Goal: Task Accomplishment & Management: Use online tool/utility

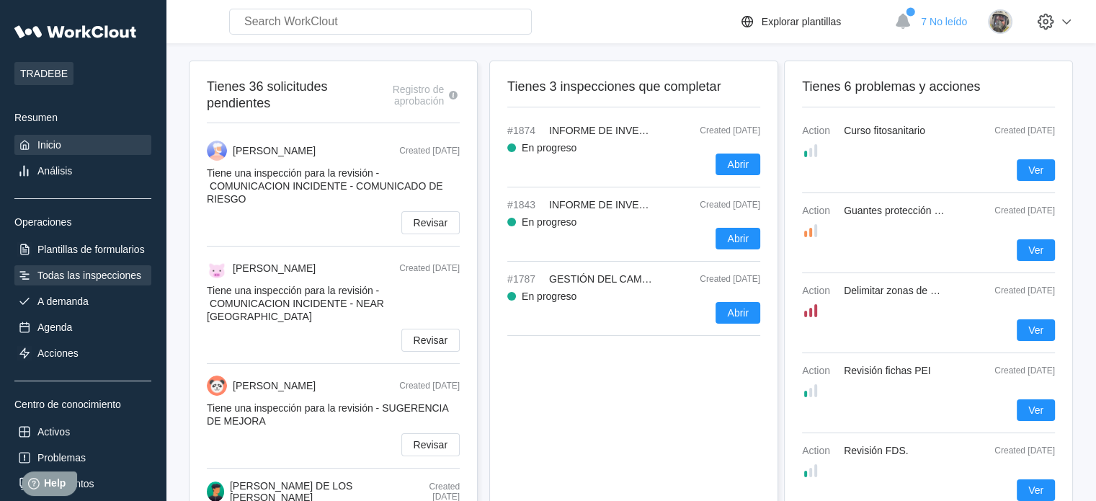
click at [60, 275] on div "Todas las inspecciones" at bounding box center [89, 276] width 104 height 12
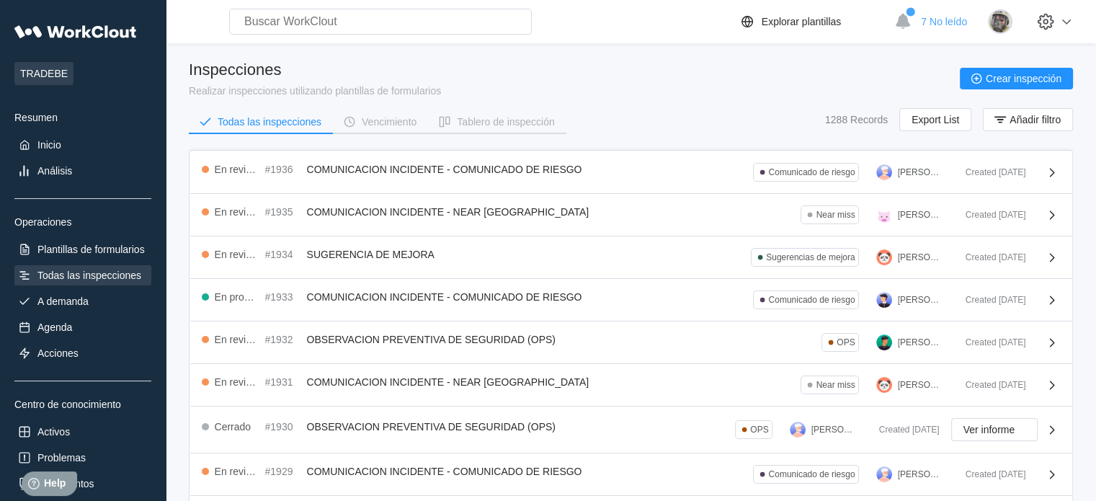
click at [631, 110] on div "Todas las inspecciones Vencimiento Tablero de inspección 1288 Records Export Li…" at bounding box center [631, 126] width 884 height 36
click at [876, 115] on span "Añadir filtro" at bounding box center [1035, 120] width 51 height 10
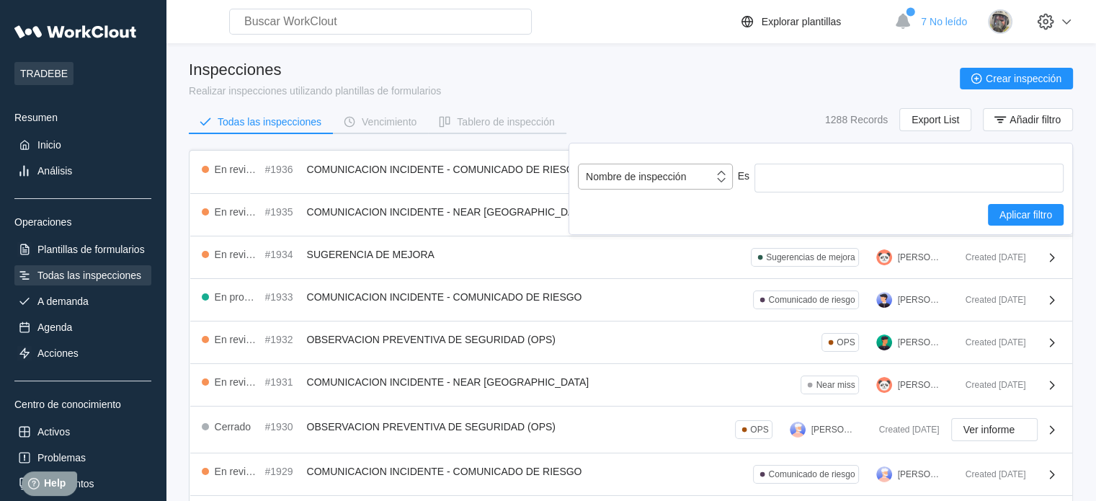
click at [630, 179] on div "Nombre de inspección" at bounding box center [636, 177] width 100 height 12
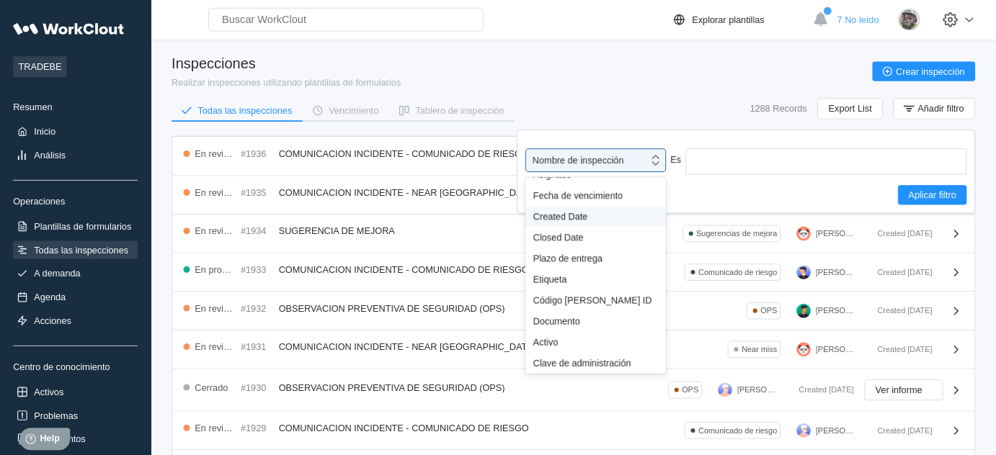
scroll to position [127, 0]
click at [642, 296] on div "Etiqueta" at bounding box center [655, 307] width 155 height 23
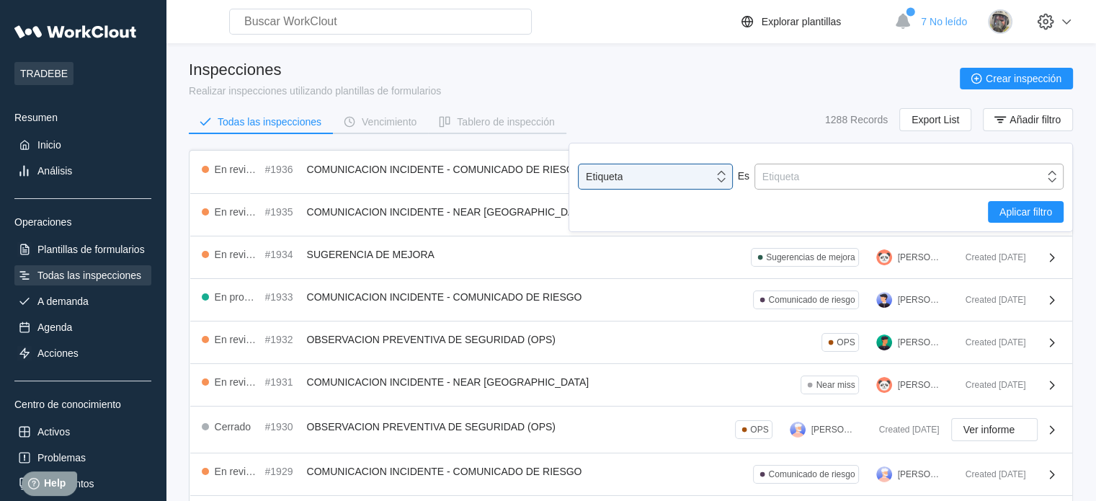
click at [782, 172] on div "Etiqueta" at bounding box center [780, 177] width 37 height 12
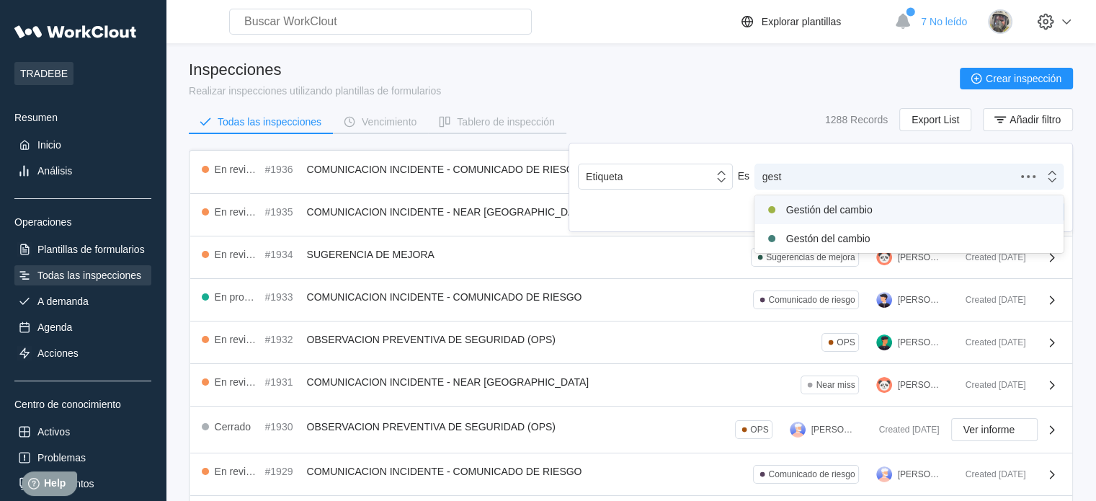
type input "gesti"
click at [871, 208] on div "Gestión del cambio" at bounding box center [909, 209] width 292 height 17
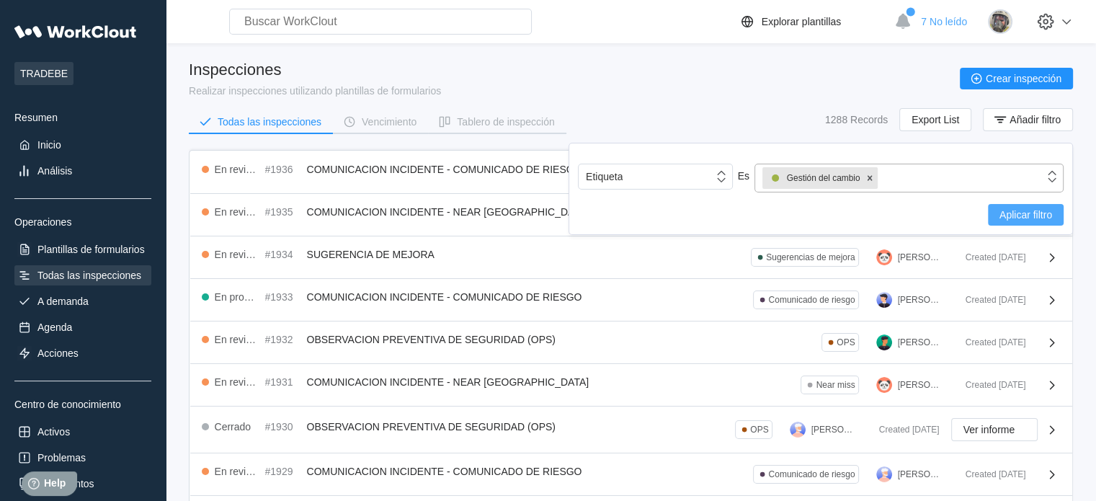
click at [876, 215] on span "Aplicar filtro" at bounding box center [1026, 215] width 53 height 10
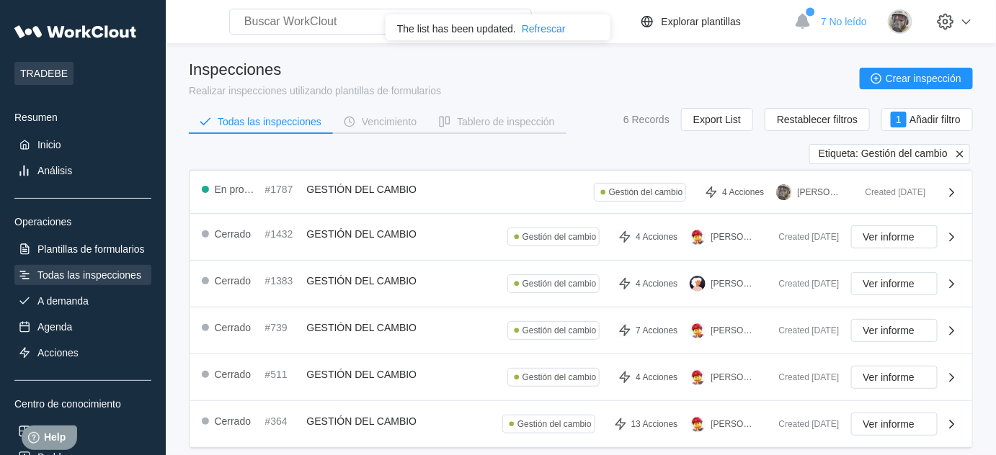
click at [876, 151] on icon at bounding box center [959, 154] width 6 height 6
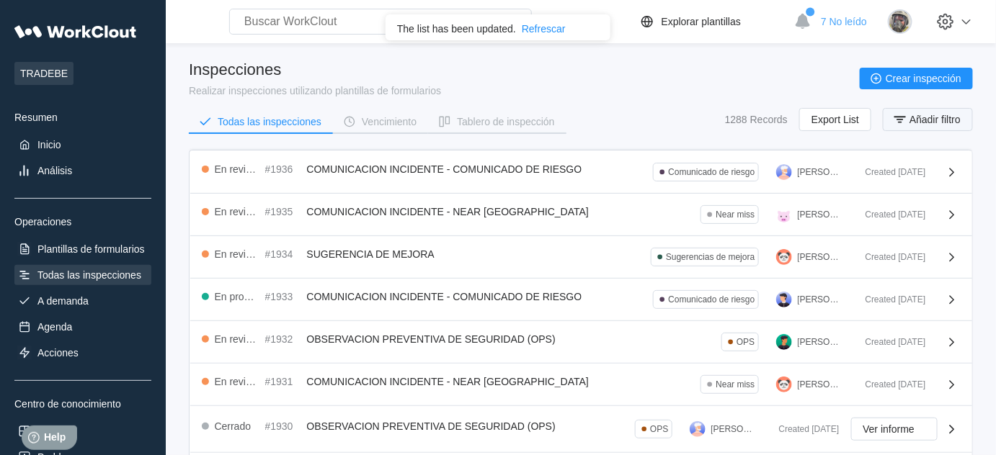
click at [876, 124] on span "Añadir filtro" at bounding box center [934, 120] width 51 height 10
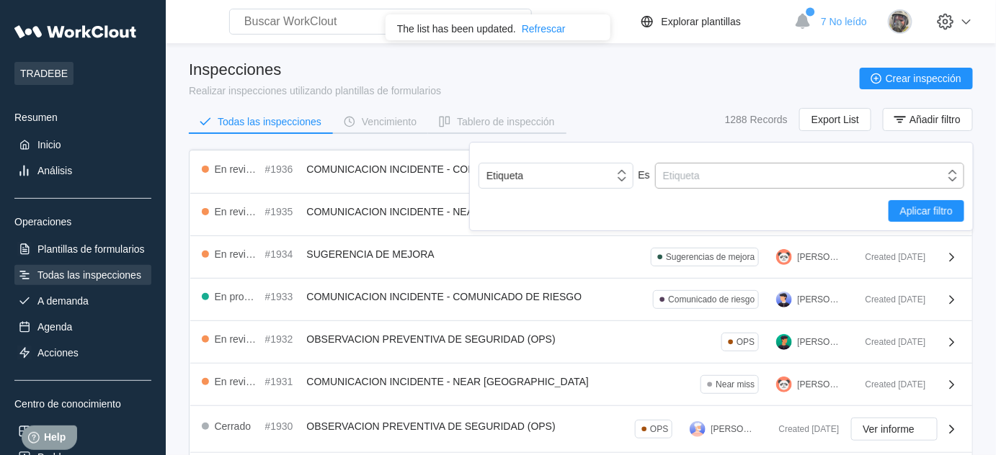
click at [872, 174] on div "Etiqueta" at bounding box center [800, 176] width 289 height 20
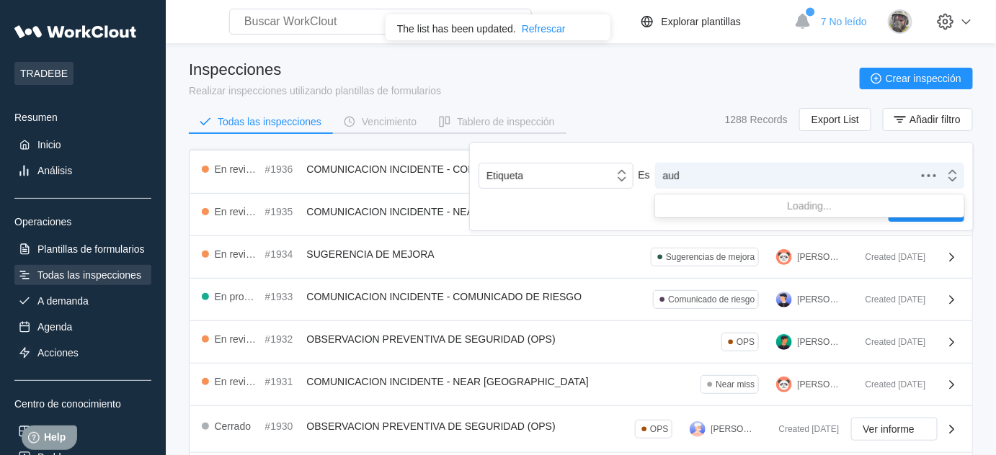
type input "audi"
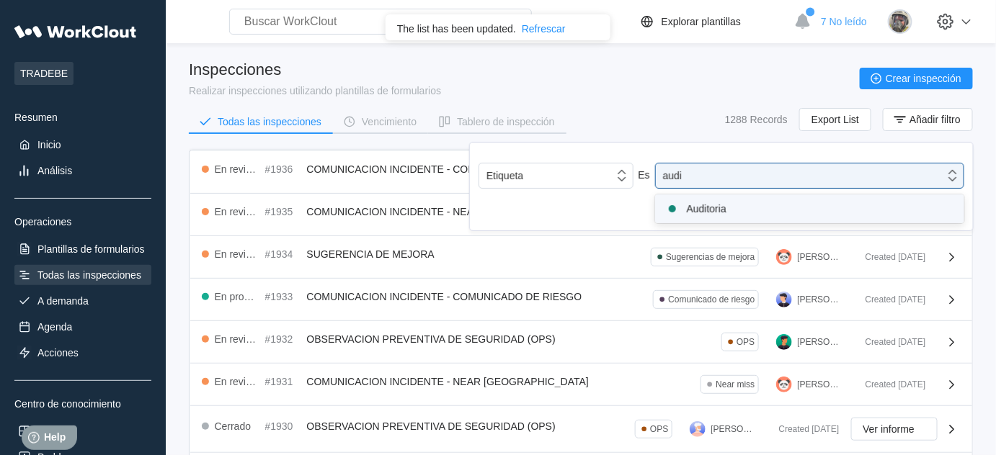
click at [801, 208] on div "Auditoria" at bounding box center [810, 208] width 292 height 17
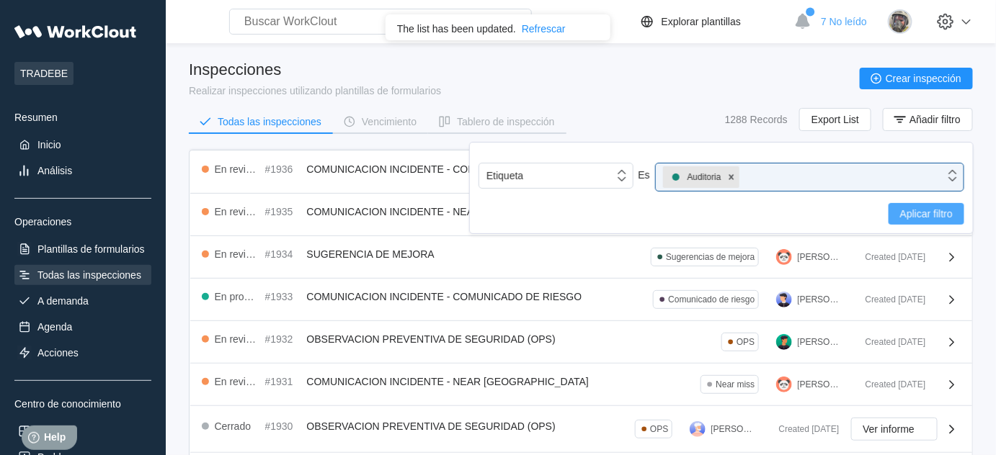
click at [876, 218] on button "Aplicar filtro" at bounding box center [927, 214] width 76 height 22
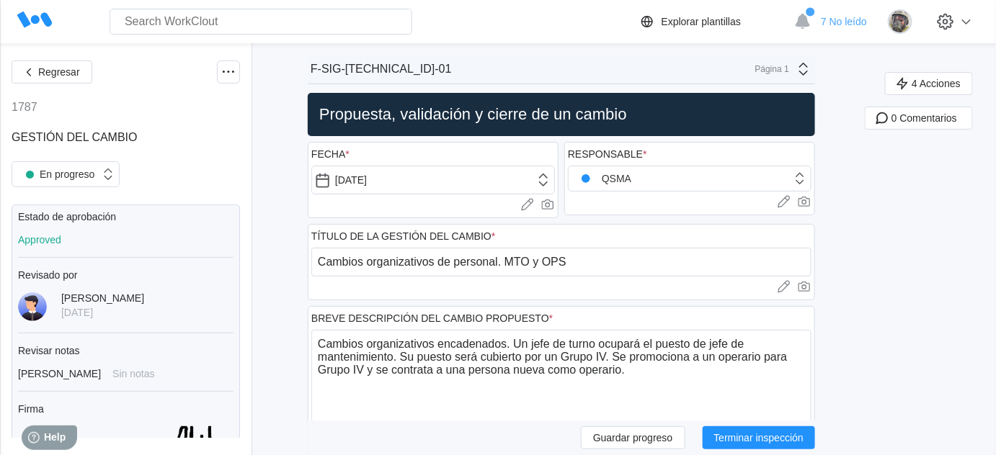
type textarea "x"
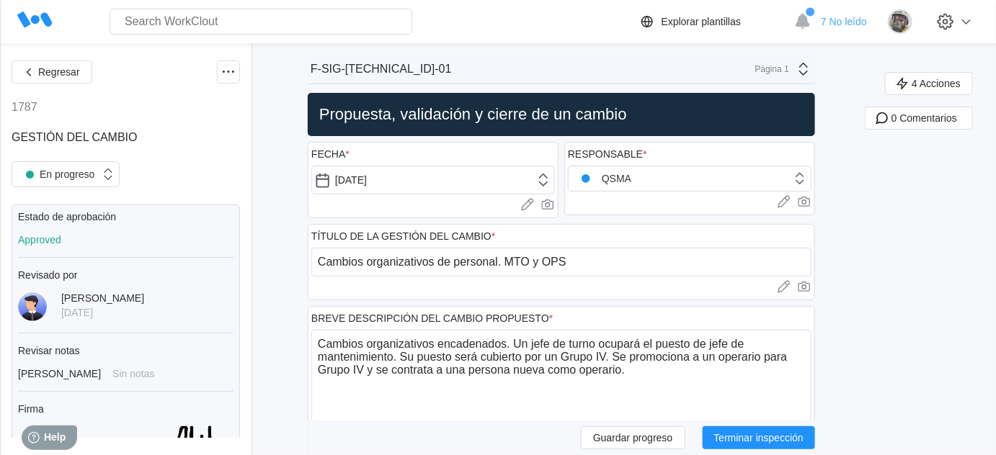
type textarea "x"
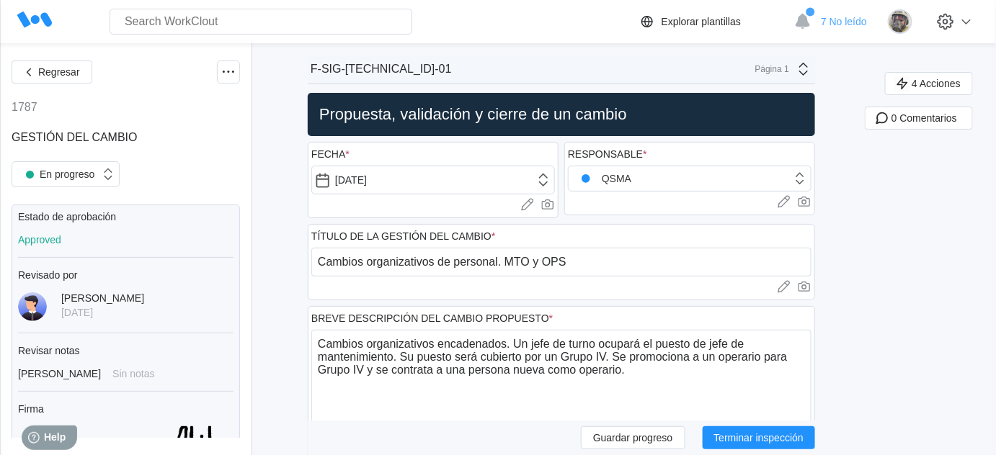
type textarea "x"
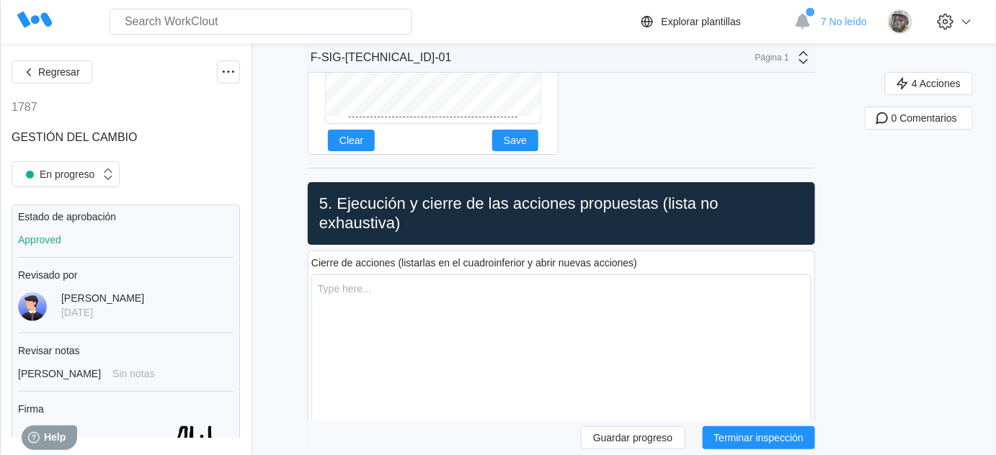
scroll to position [10823, 0]
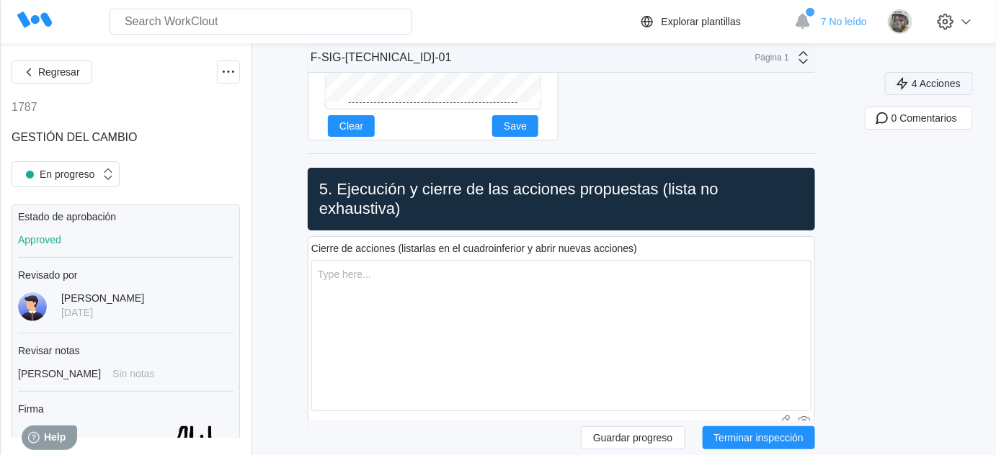
click at [953, 81] on span "4 Acciones" at bounding box center [936, 84] width 49 height 10
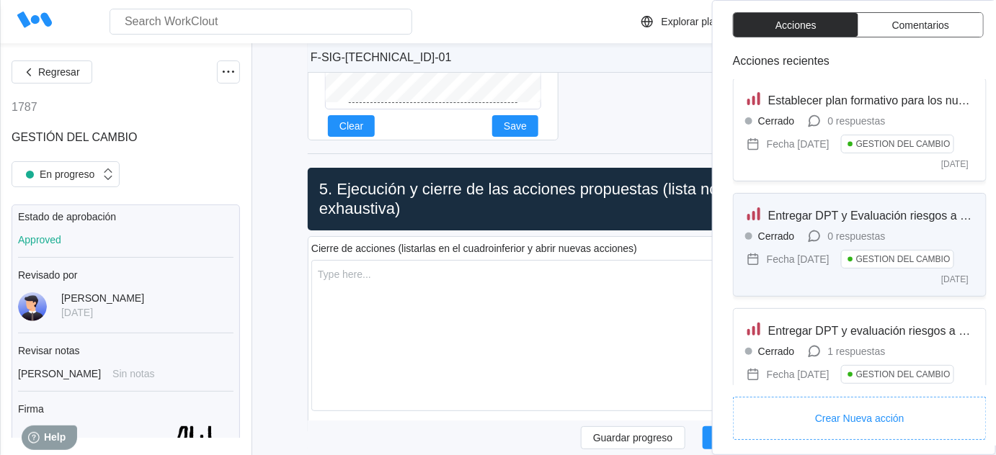
scroll to position [0, 0]
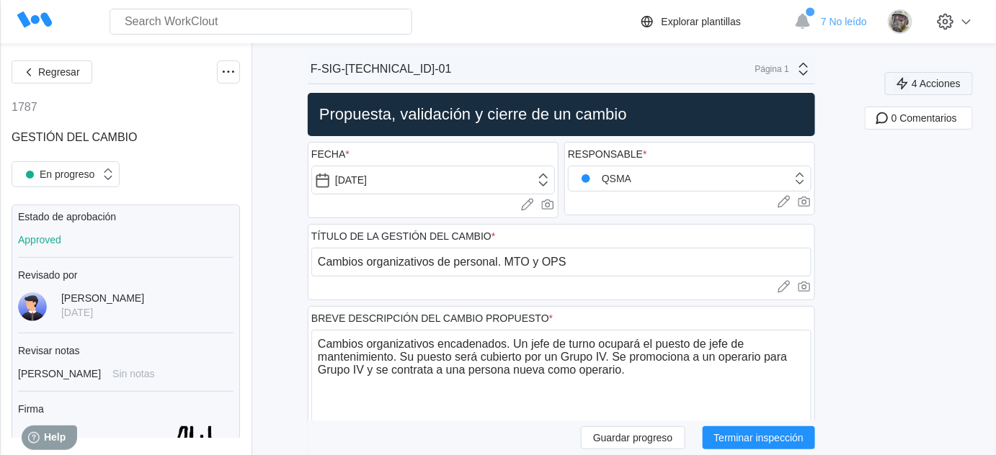
click at [935, 82] on span "4 Acciones" at bounding box center [936, 84] width 49 height 10
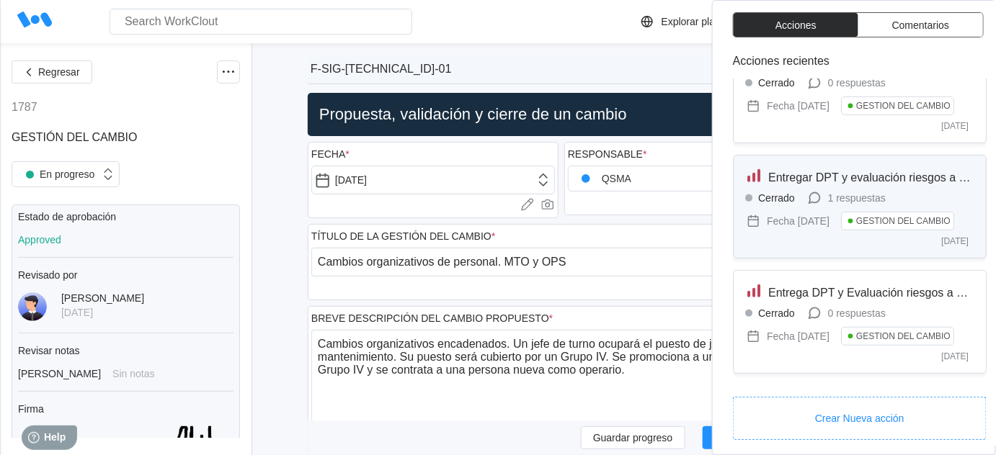
scroll to position [238, 0]
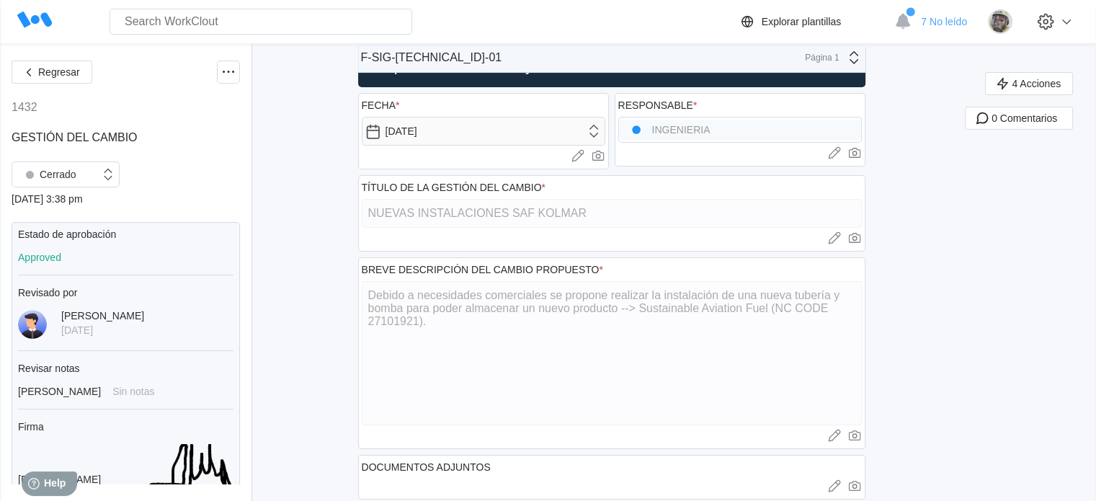
scroll to position [144, 0]
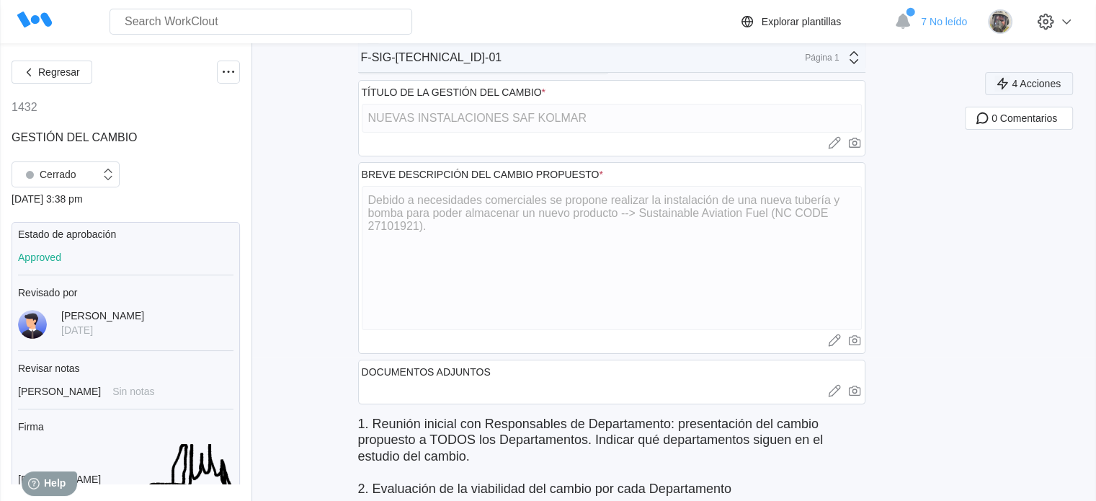
click at [1063, 89] on button "4 Acciones" at bounding box center [1029, 83] width 88 height 23
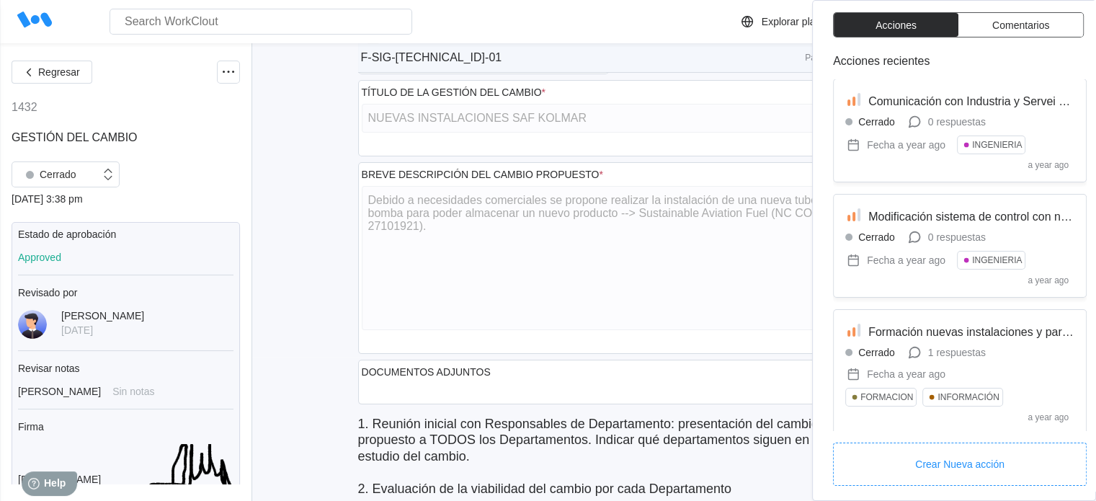
scroll to position [0, 0]
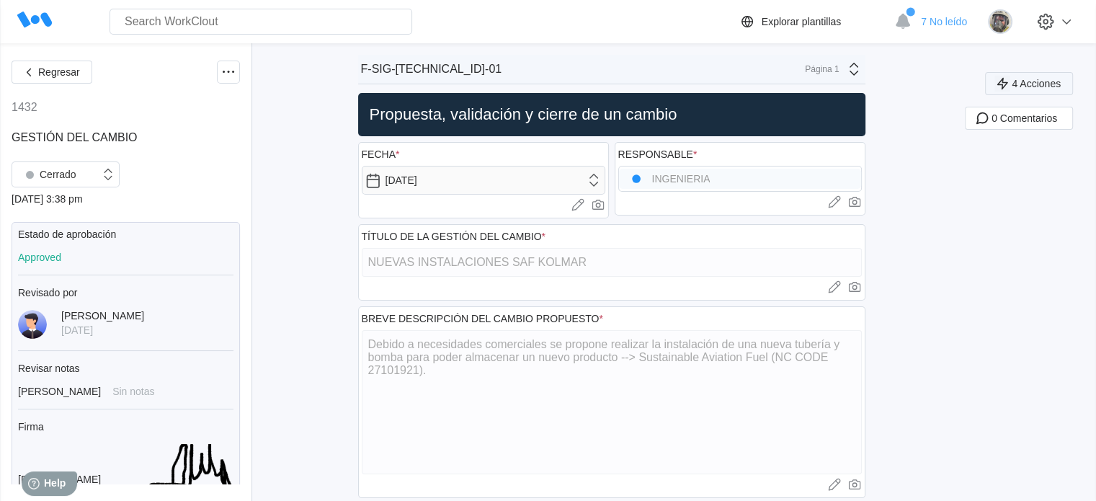
click at [1058, 83] on span "4 Acciones" at bounding box center [1036, 84] width 49 height 10
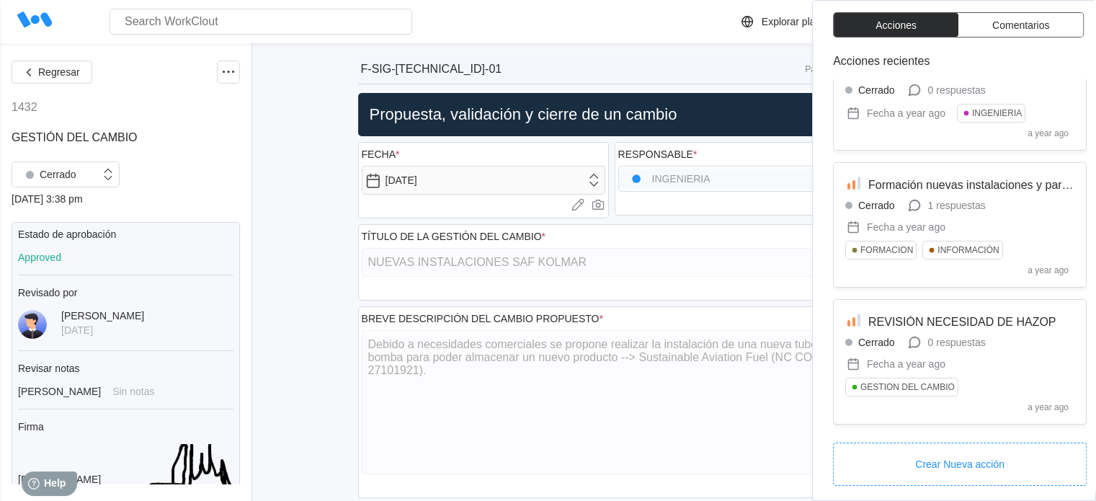
scroll to position [149, 0]
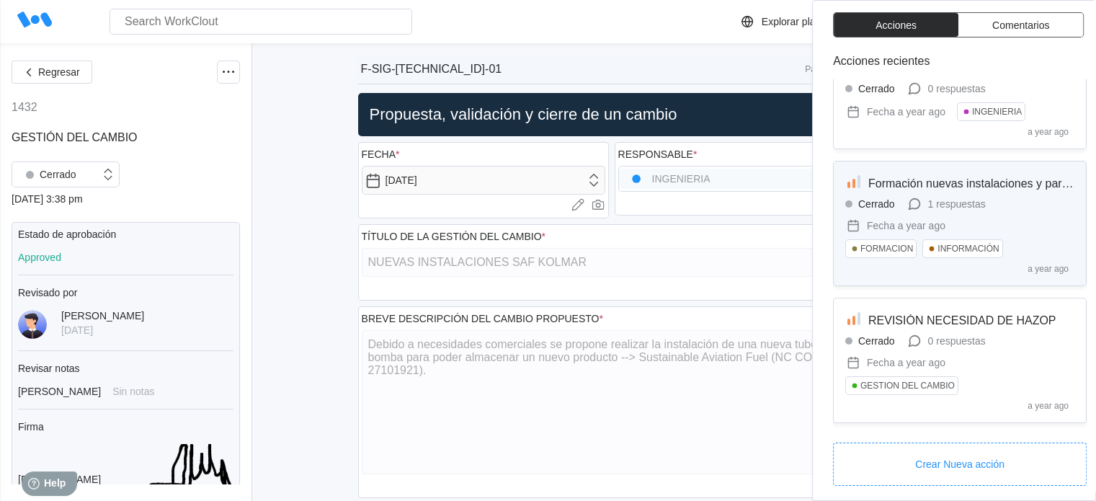
click at [995, 179] on span "Formación nuevas instalaciones y particularidades del producto" at bounding box center [1030, 183] width 325 height 12
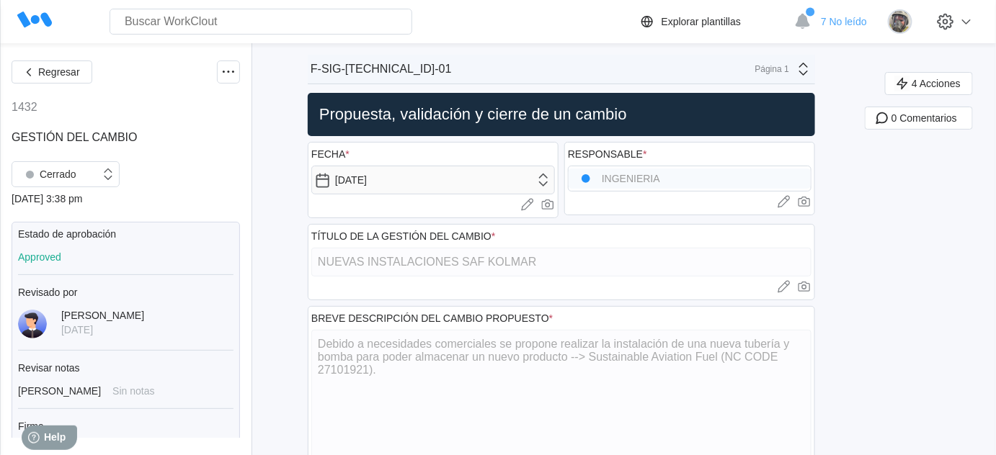
type textarea "x"
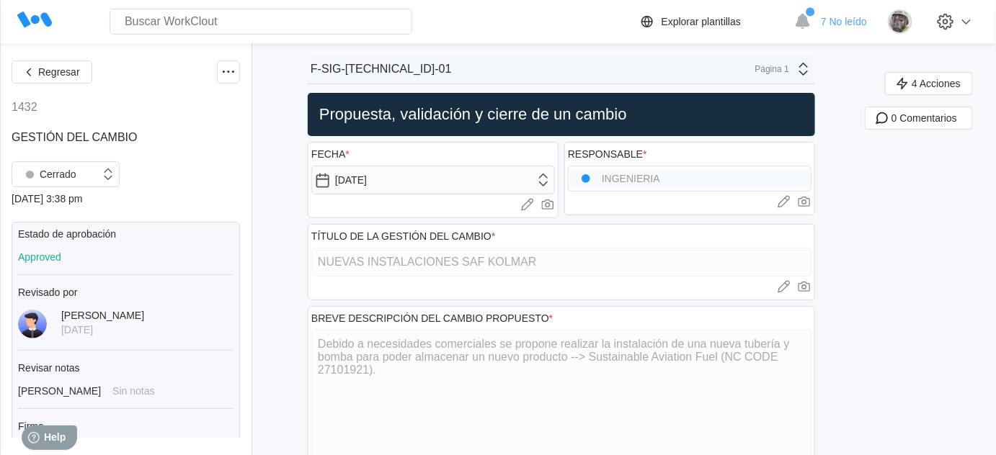
type textarea "x"
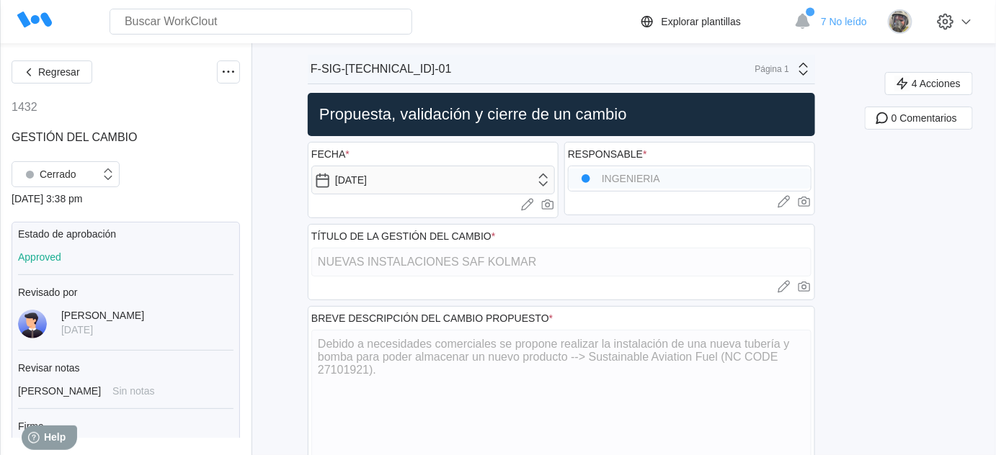
type textarea "x"
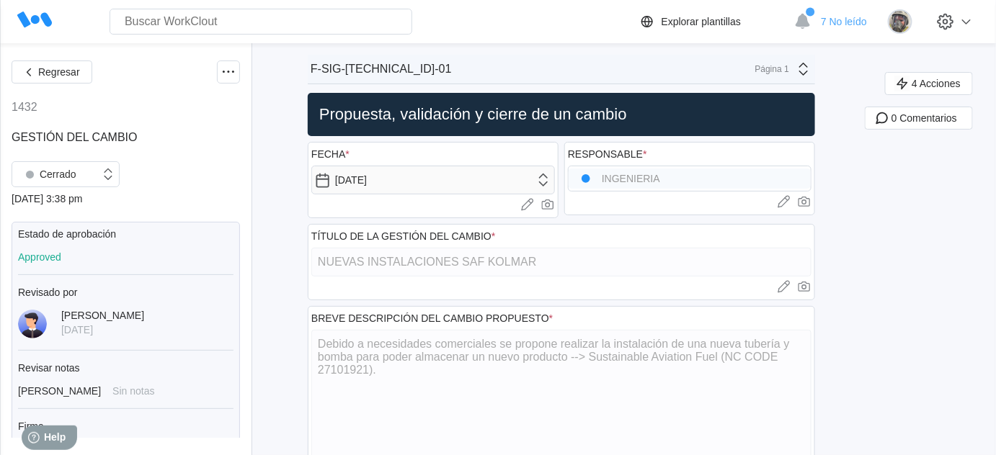
type textarea "x"
drag, startPoint x: 38, startPoint y: 109, endPoint x: 1, endPoint y: 110, distance: 36.8
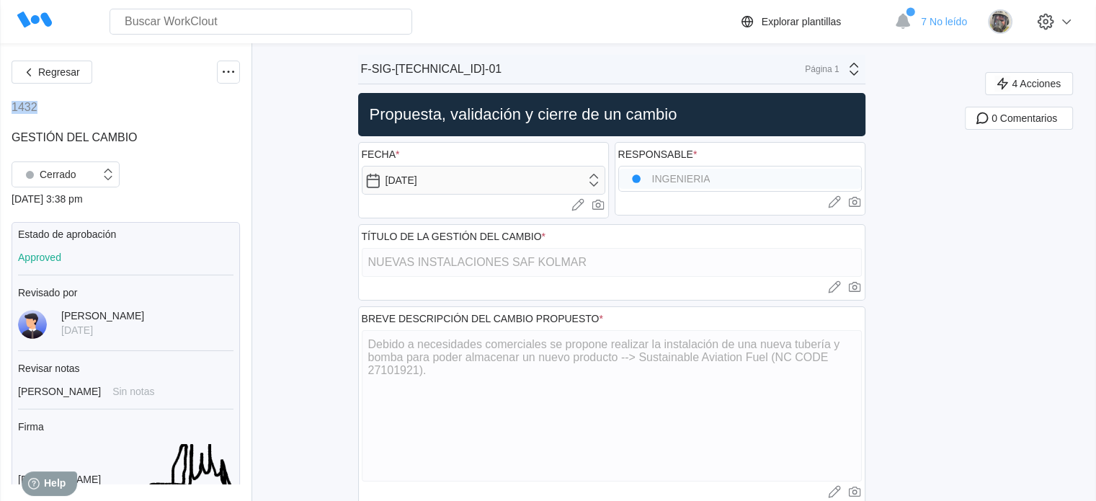
type textarea "x"
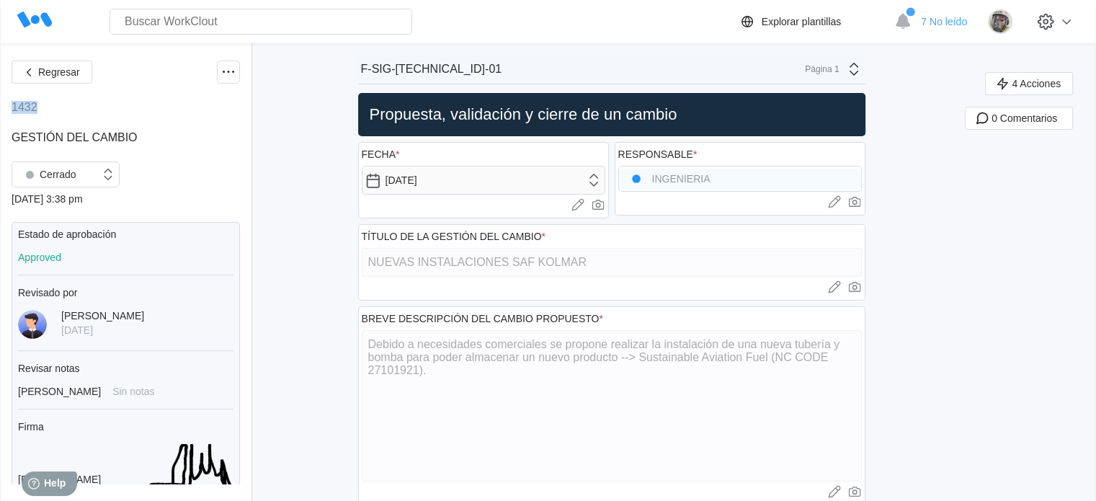
type textarea "x"
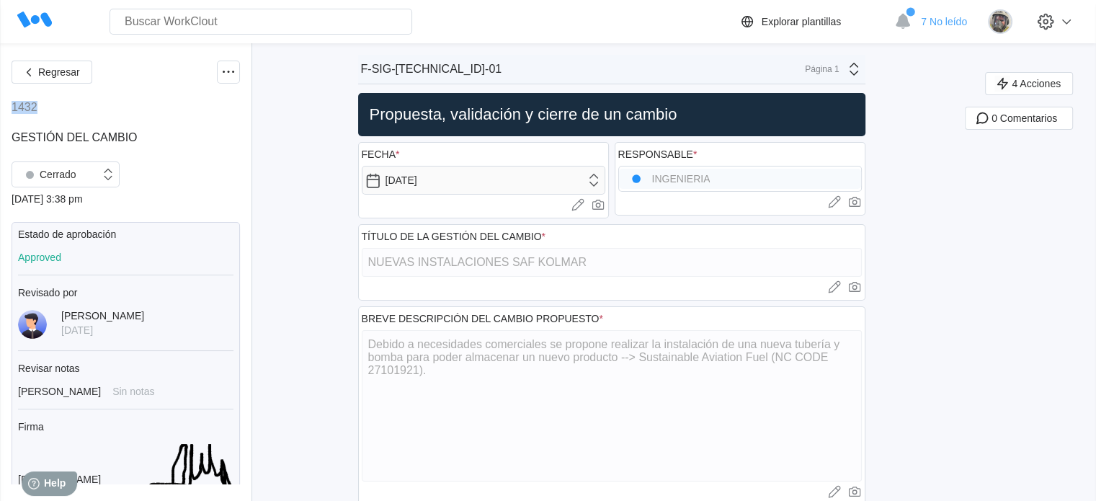
type textarea "x"
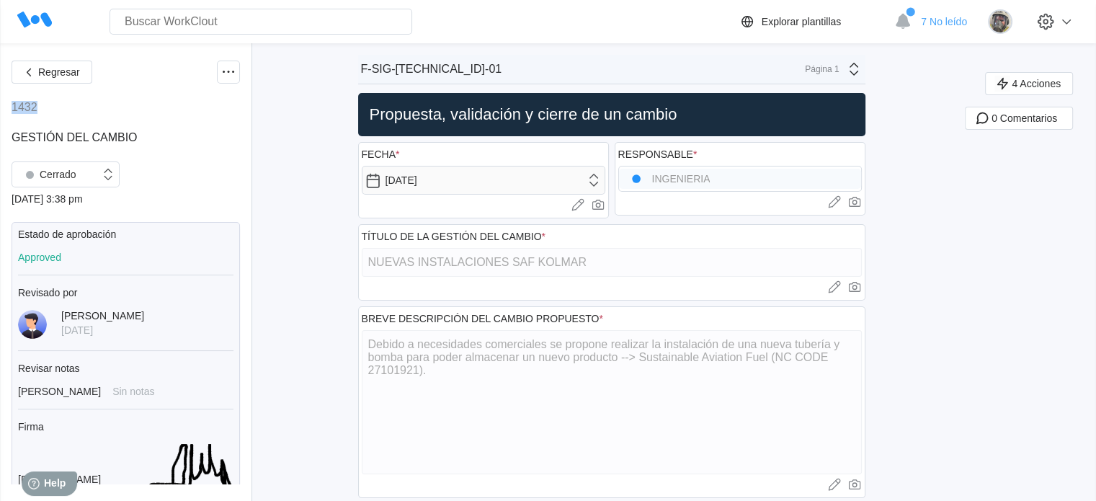
type textarea "x"
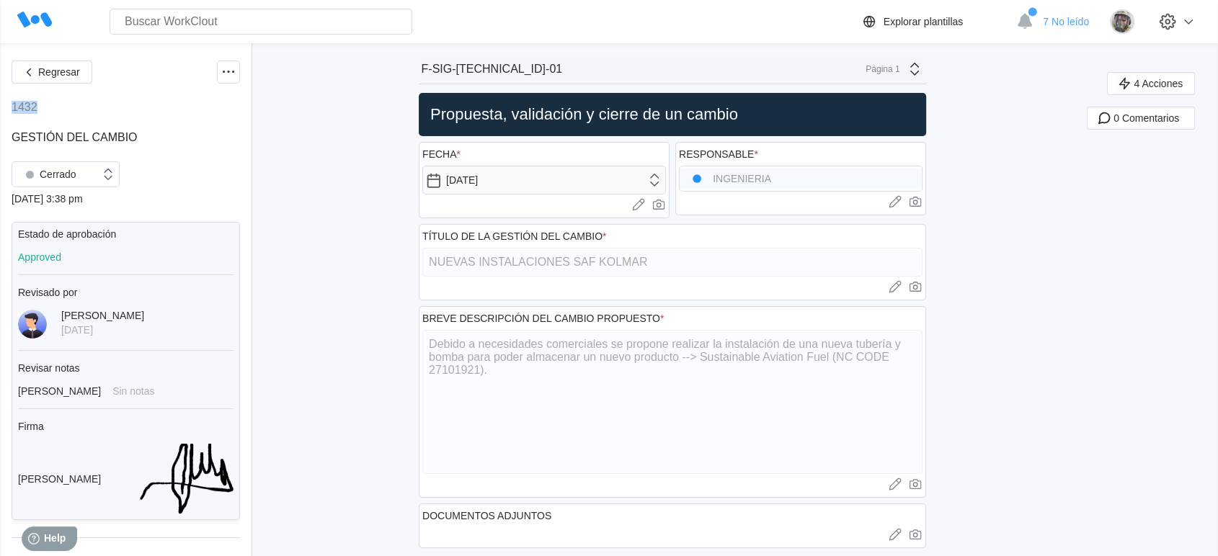
type textarea "x"
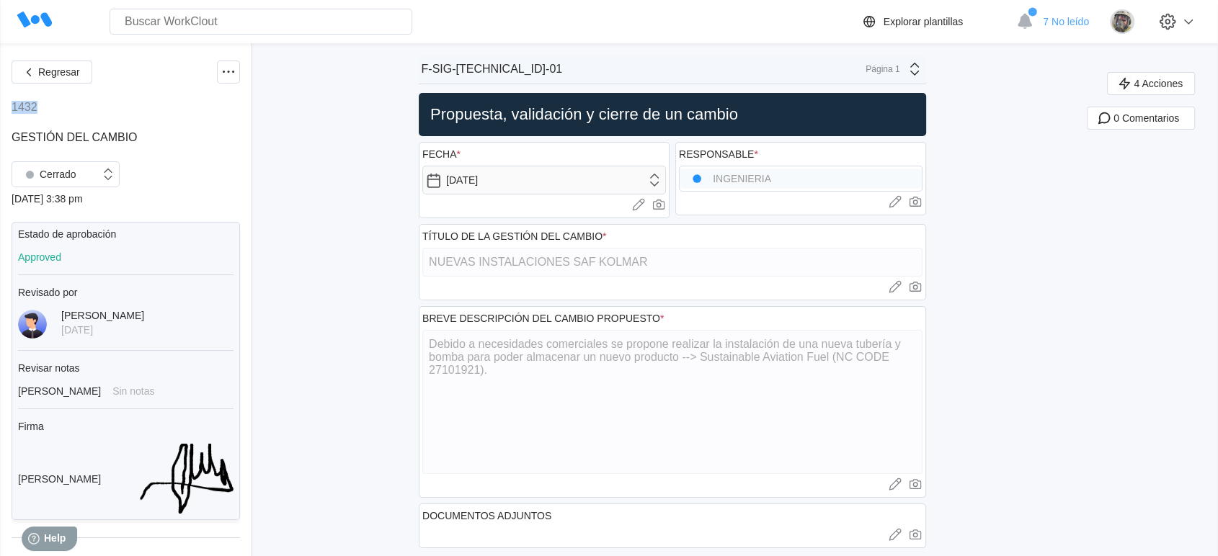
type textarea "x"
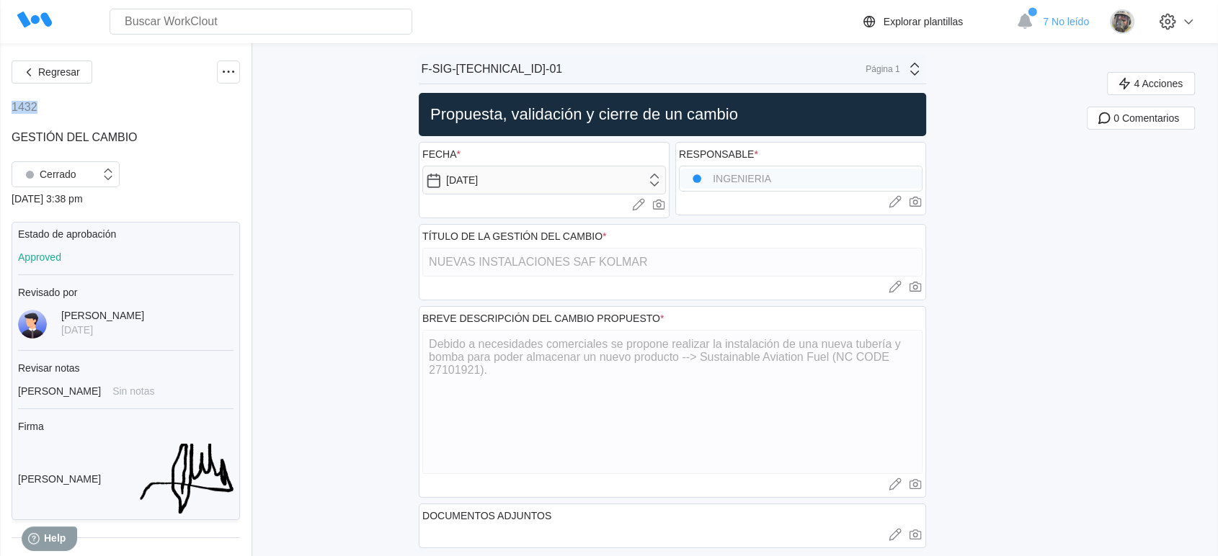
type textarea "x"
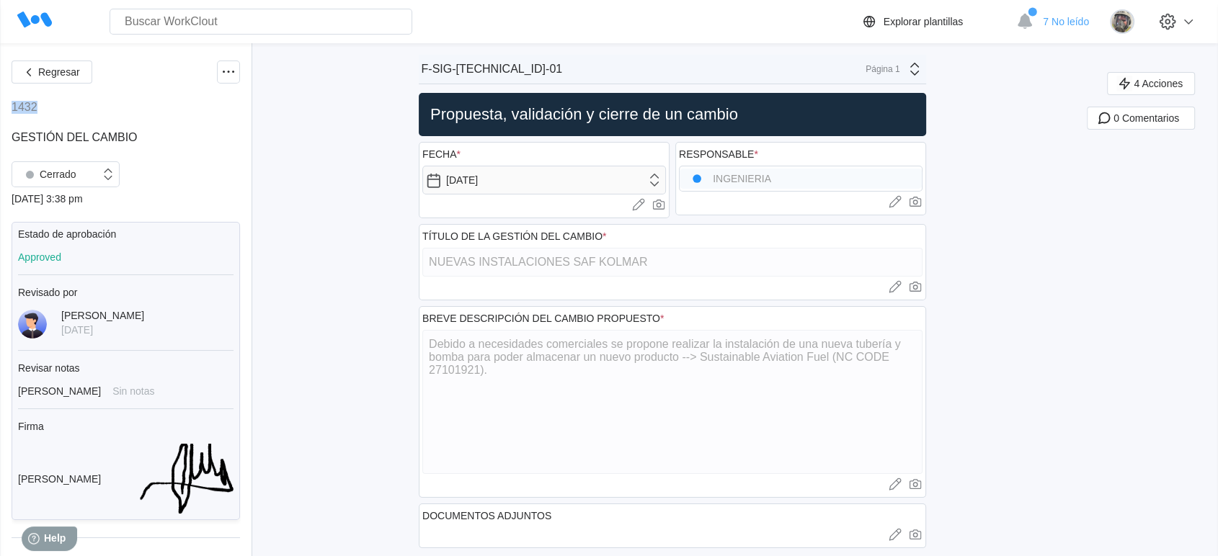
type textarea "x"
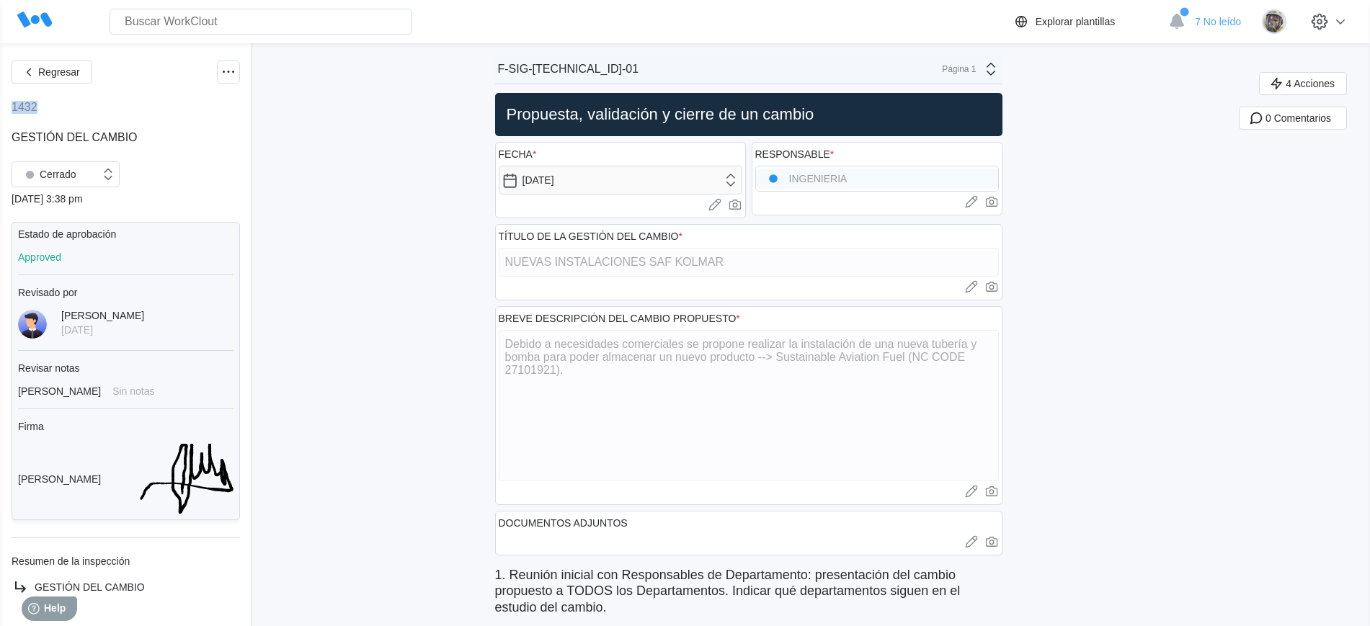
type textarea "x"
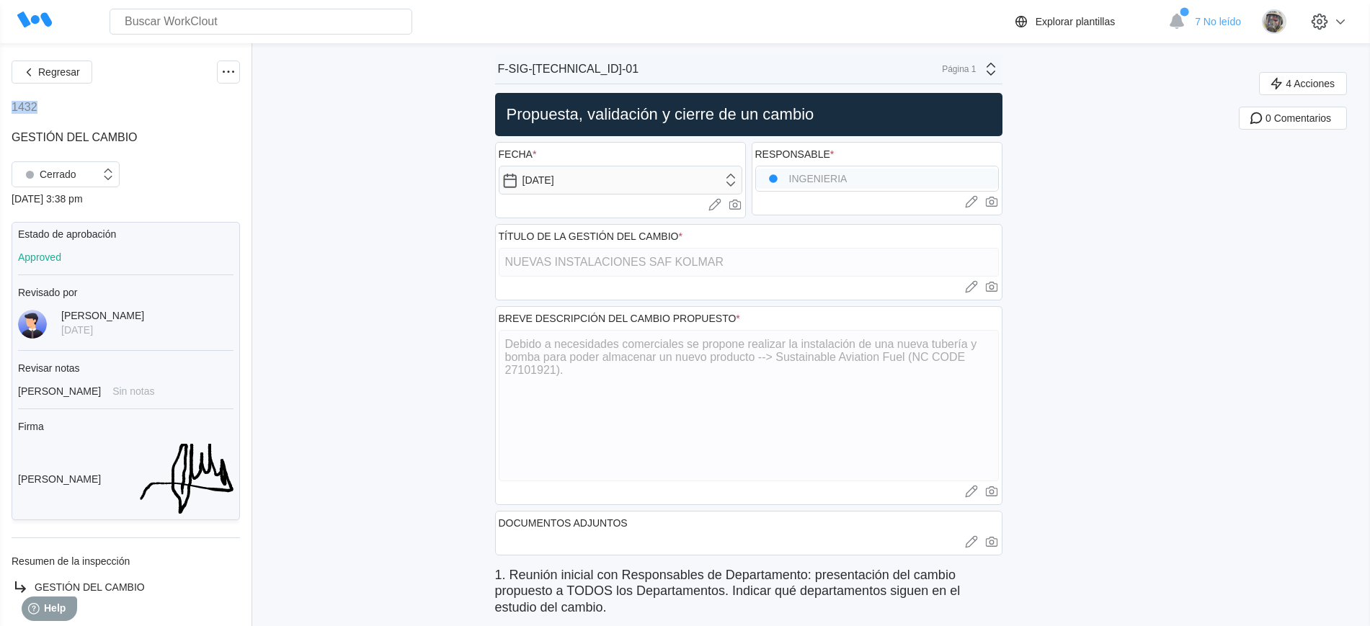
type textarea "x"
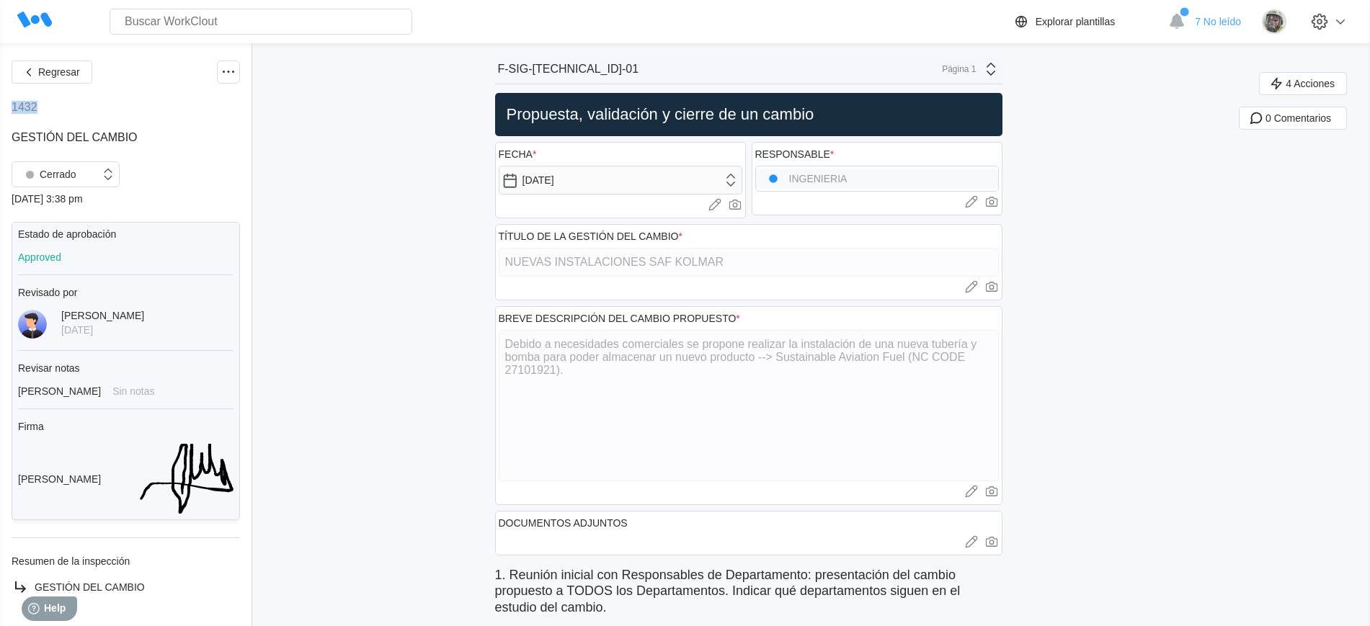
type textarea "x"
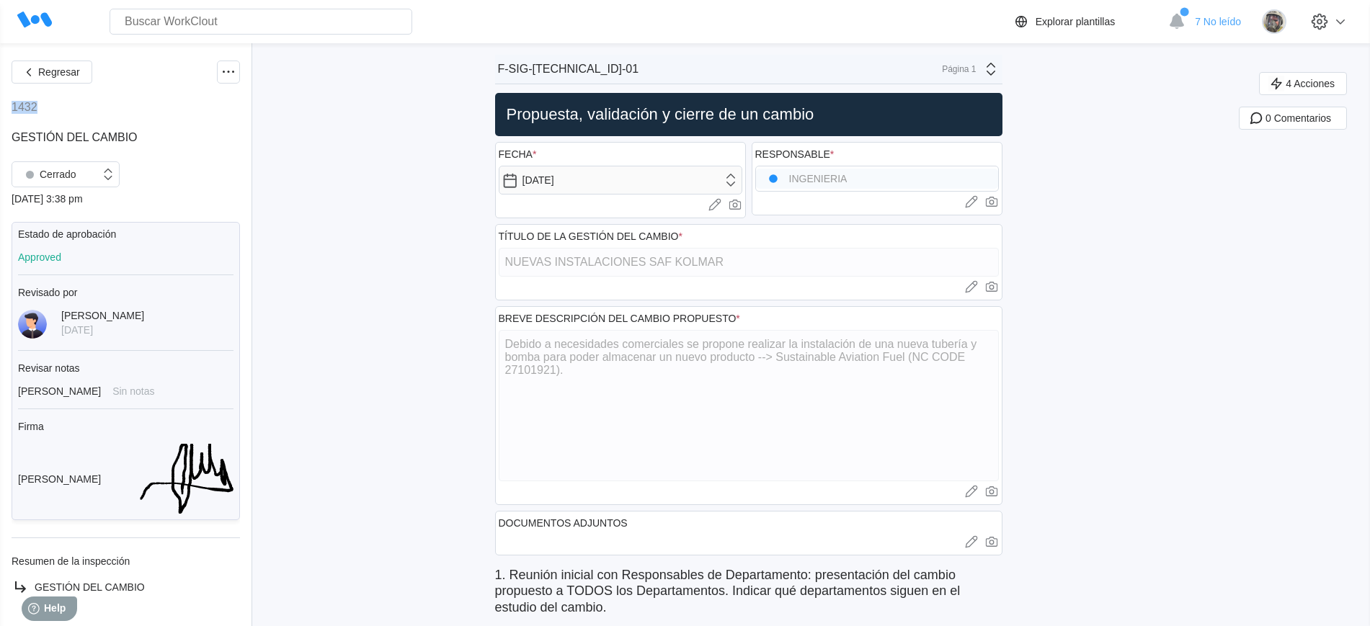
type textarea "x"
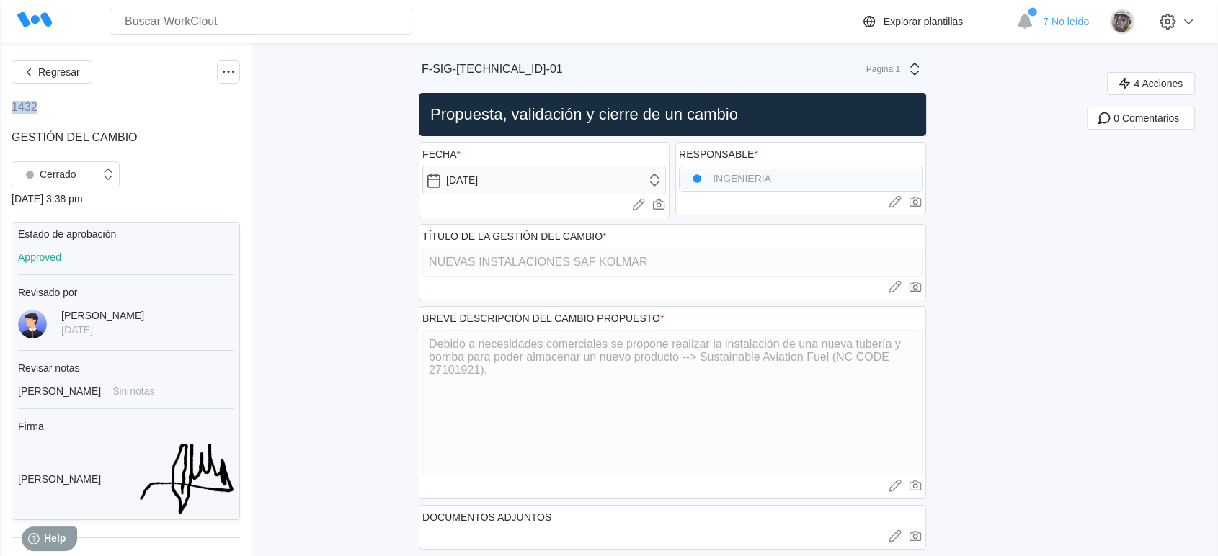
type textarea "x"
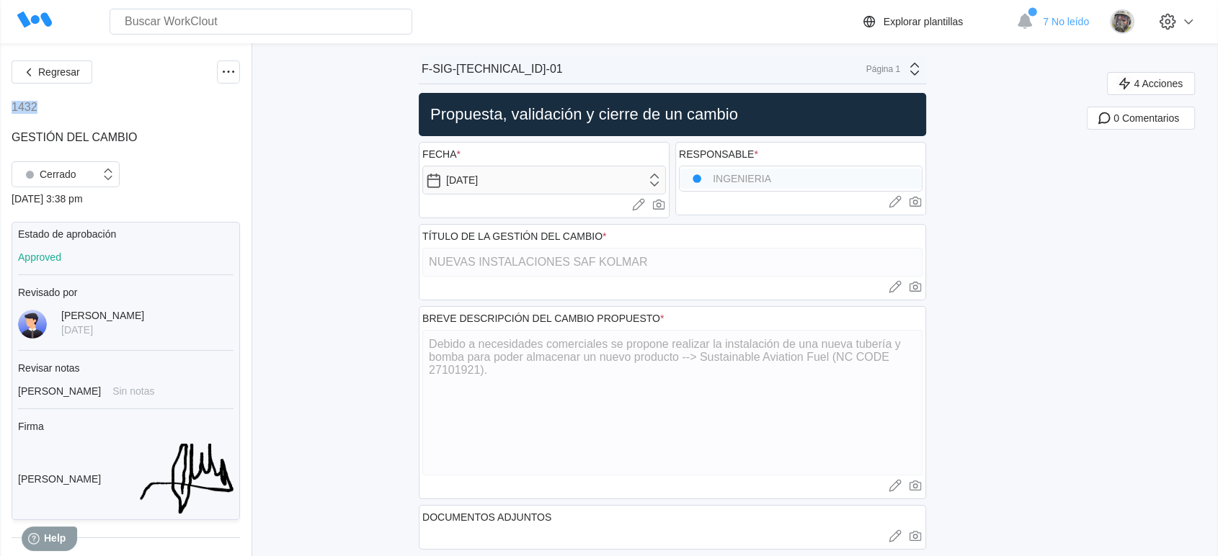
type textarea "x"
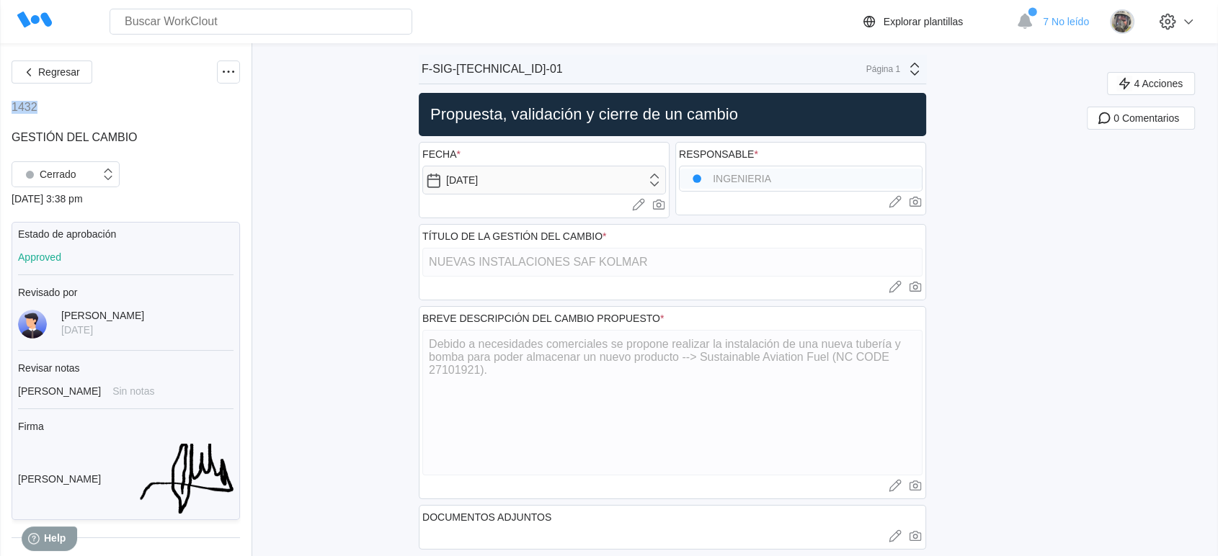
type textarea "x"
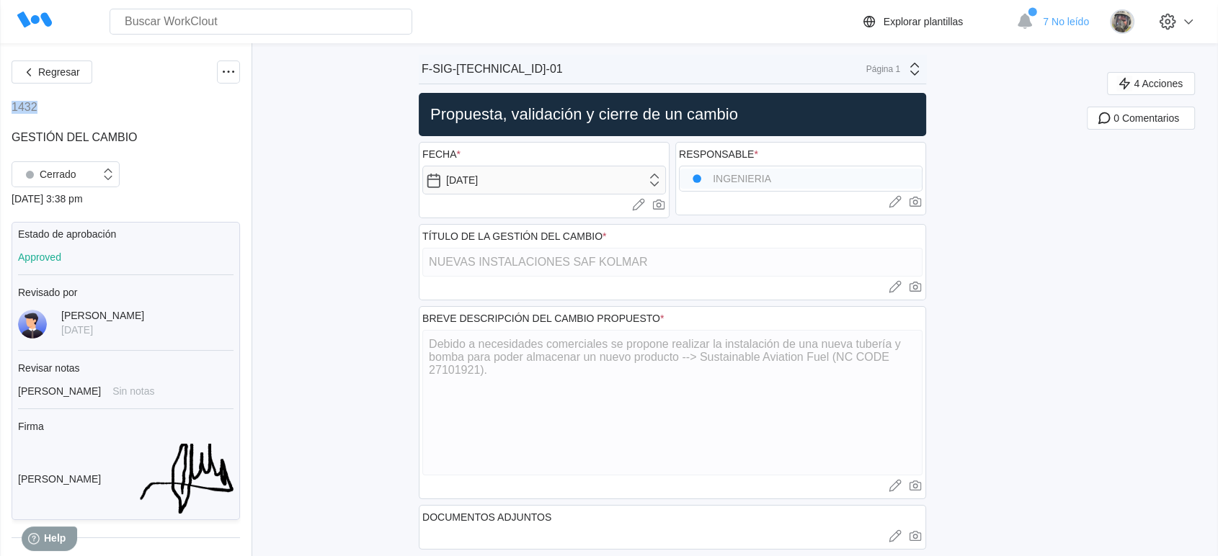
type textarea "x"
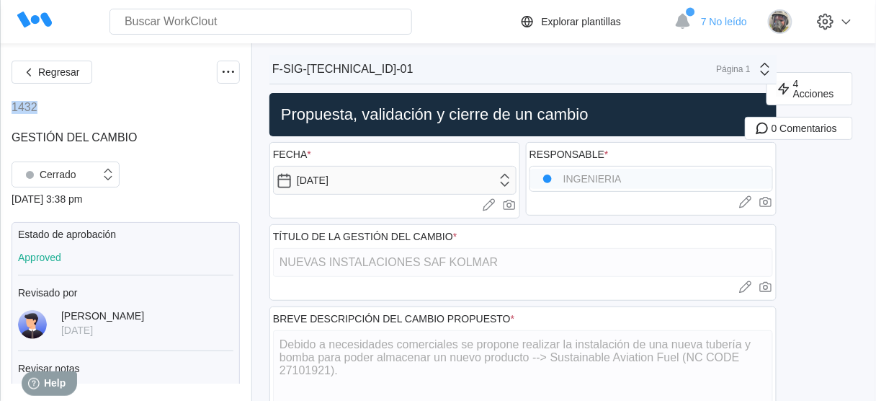
type textarea "x"
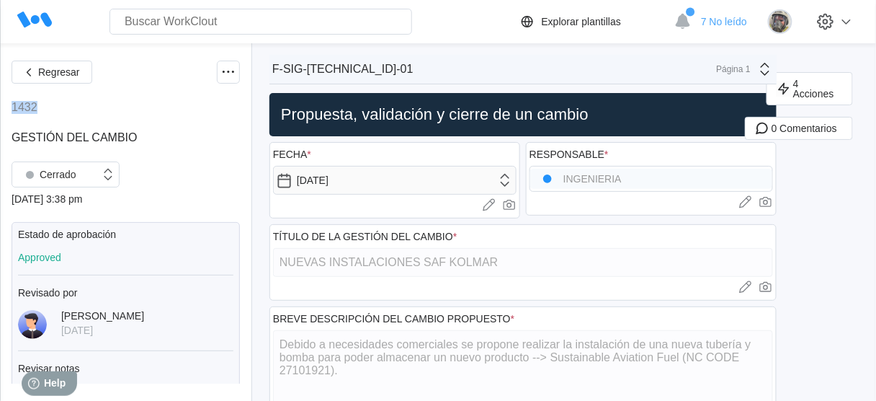
type textarea "x"
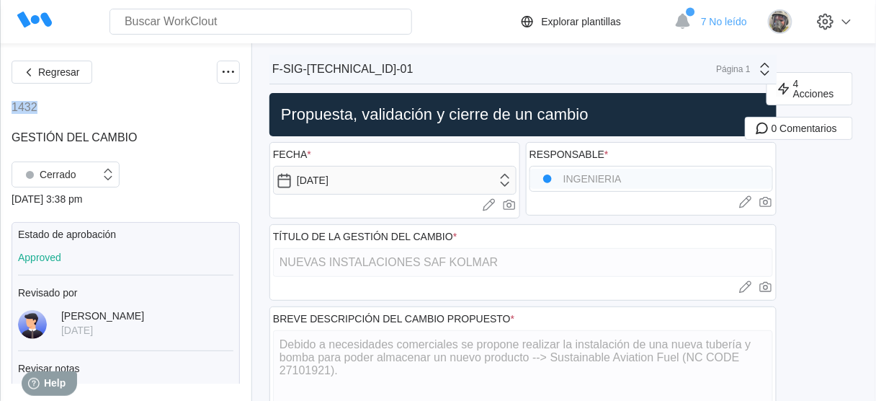
type textarea "x"
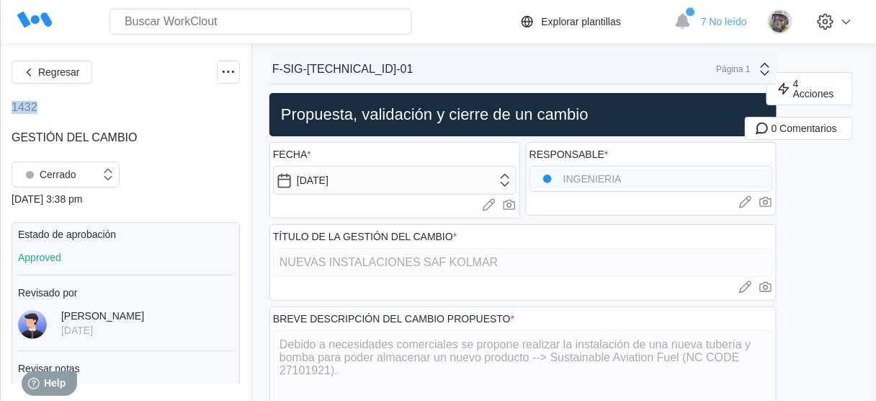
type textarea "x"
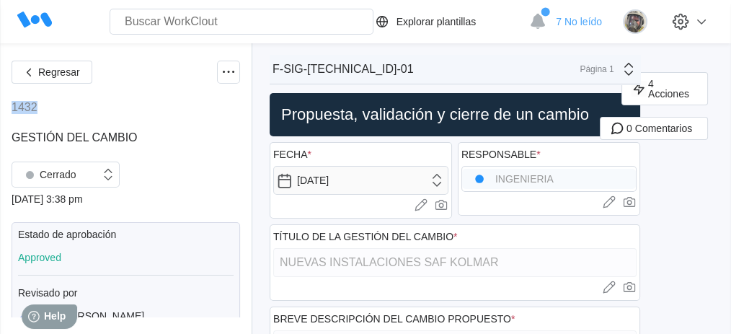
type textarea "x"
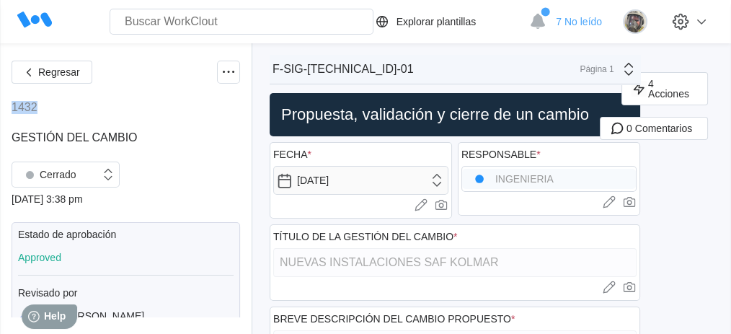
type textarea "x"
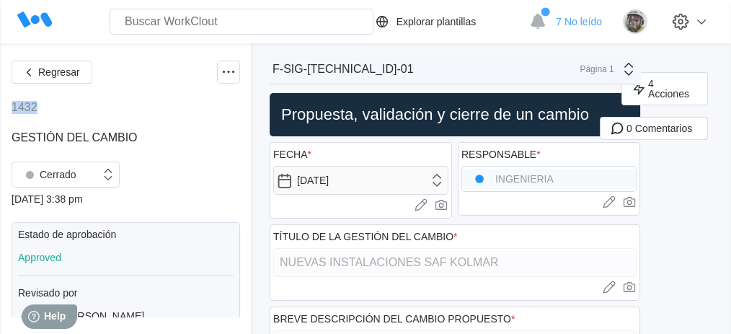
type textarea "x"
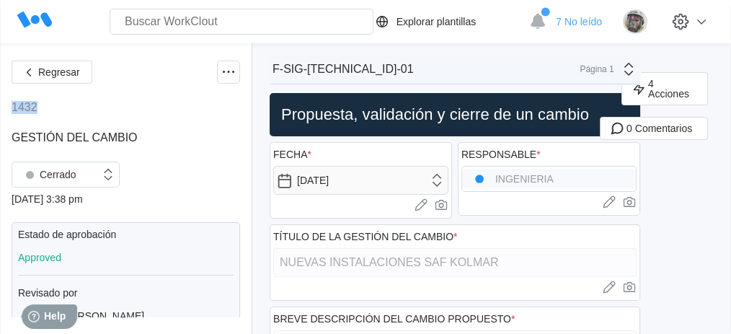
type textarea "x"
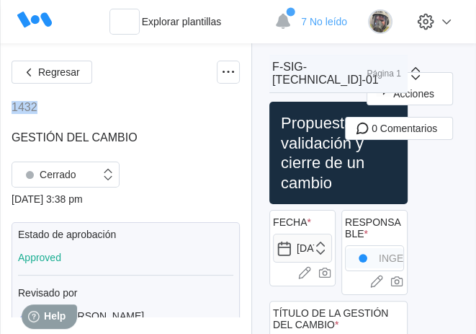
type textarea "x"
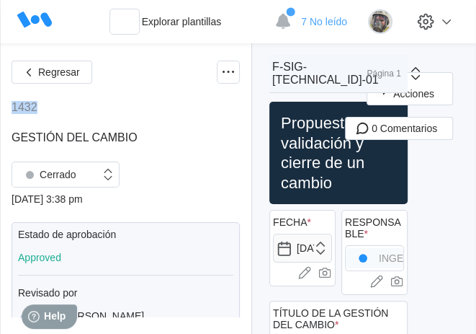
type textarea "x"
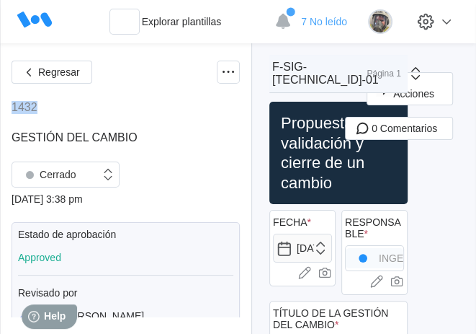
type textarea "x"
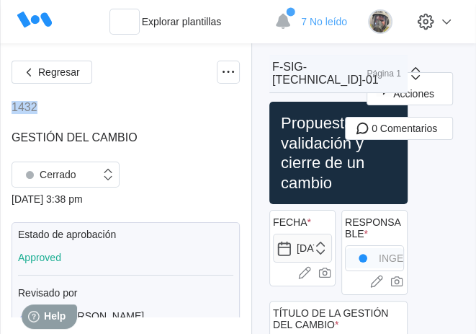
type textarea "x"
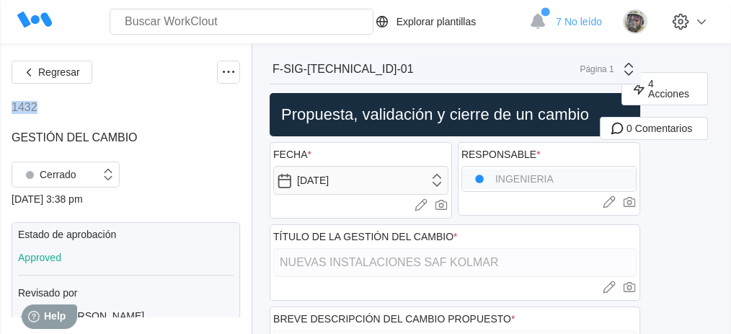
type textarea "x"
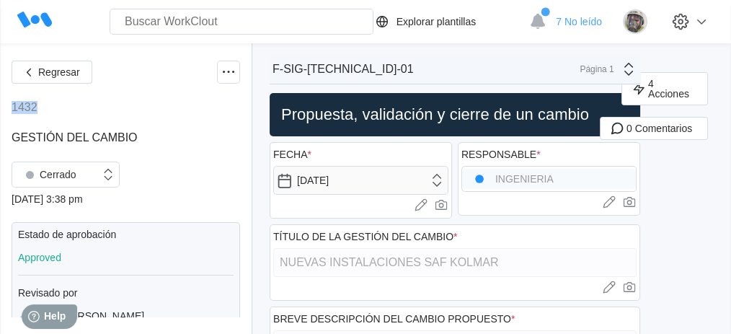
type textarea "x"
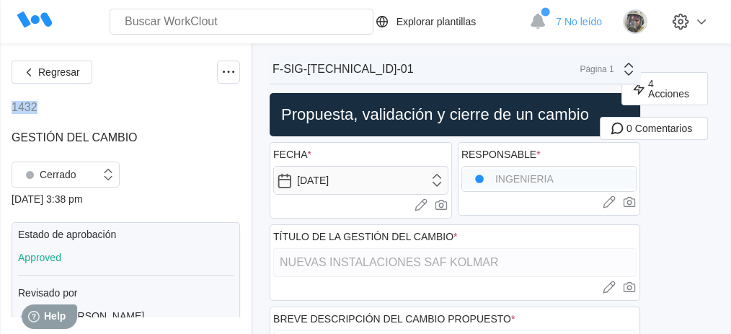
type textarea "x"
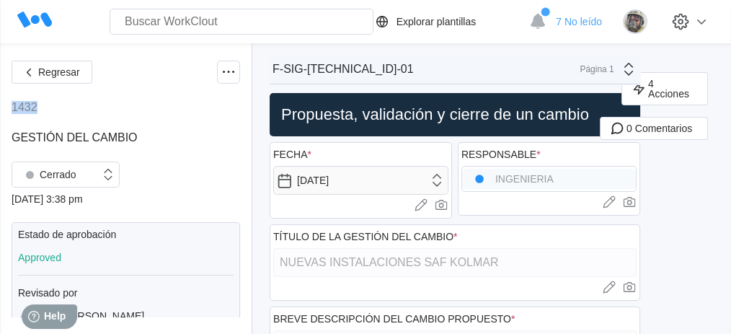
type textarea "x"
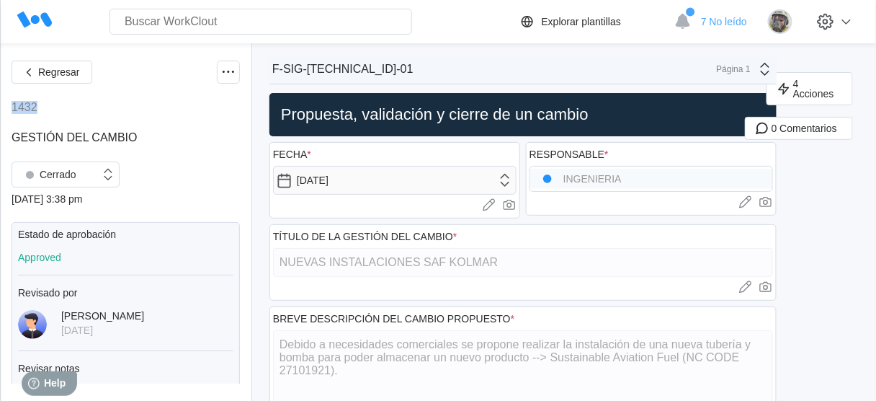
type textarea "x"
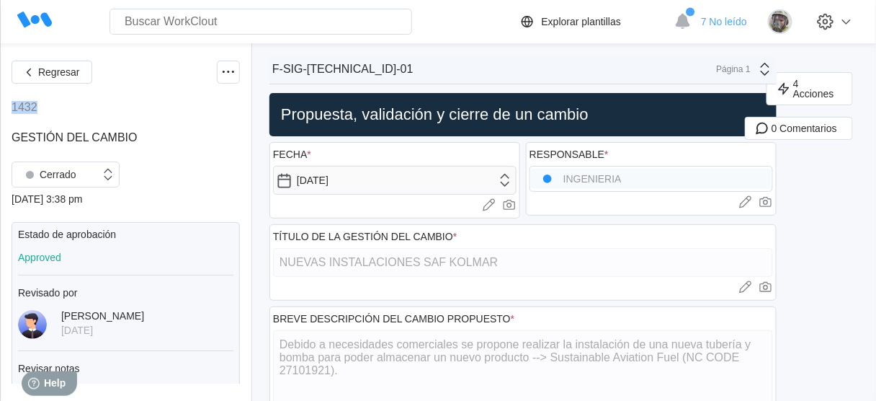
type textarea "x"
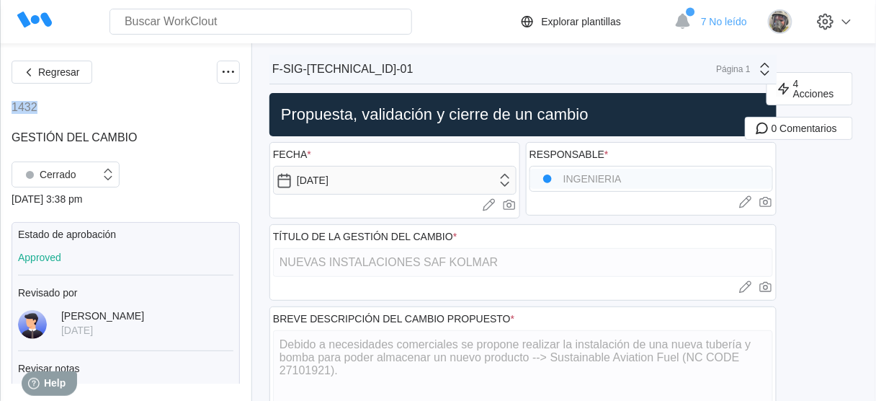
type textarea "x"
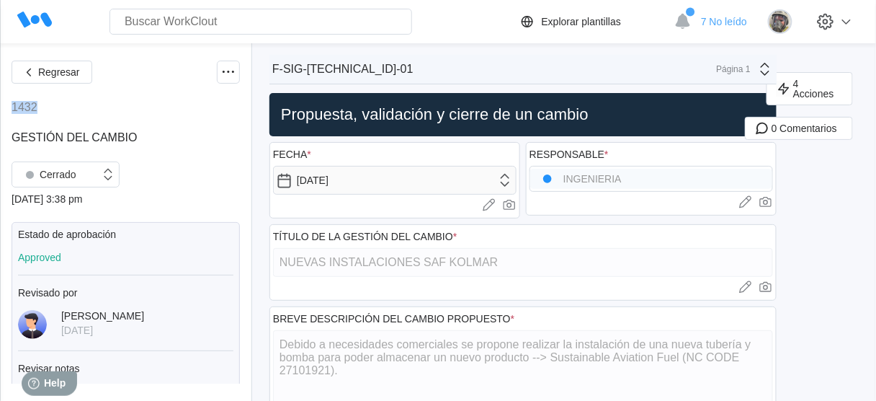
type textarea "x"
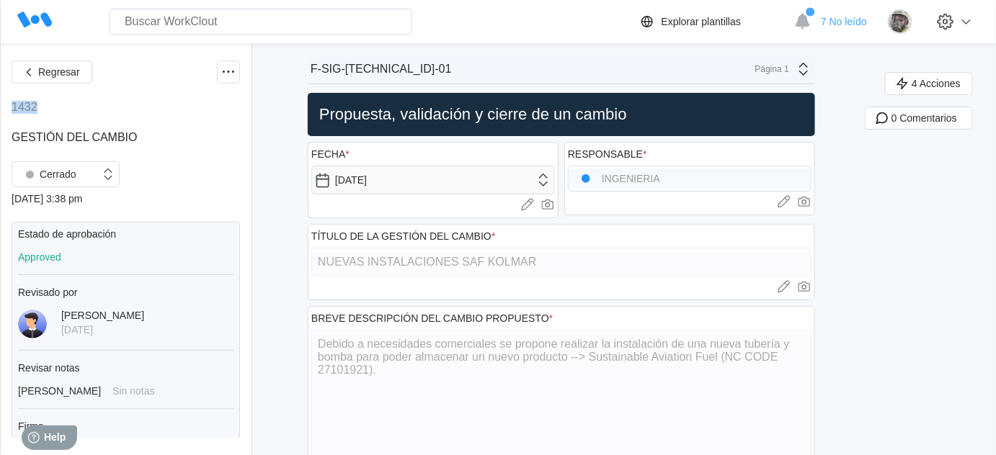
type textarea "x"
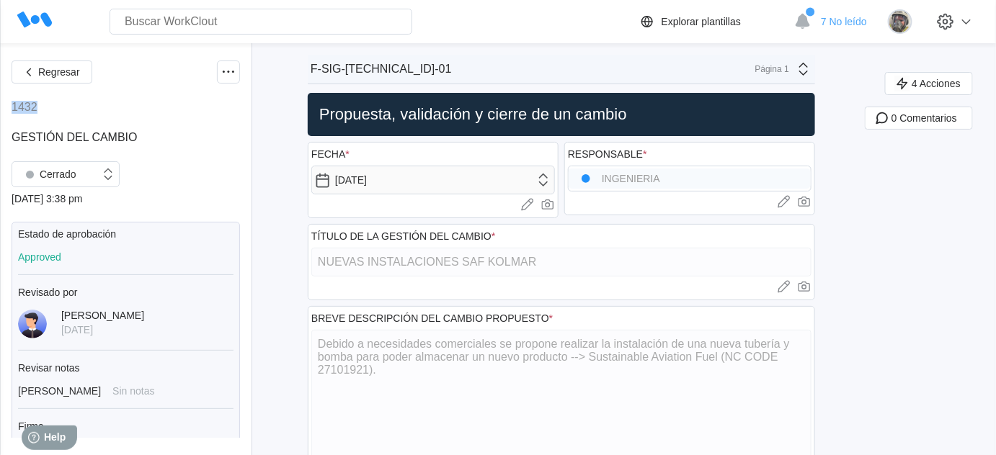
type textarea "x"
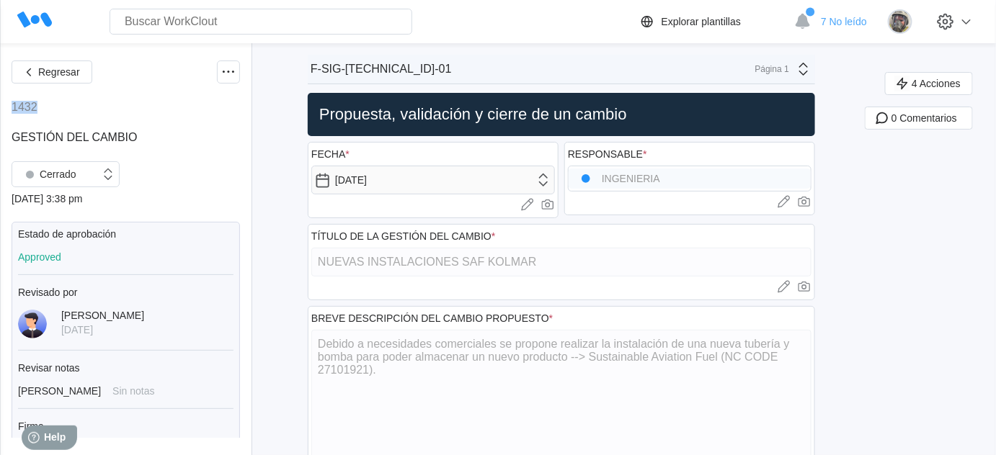
type textarea "x"
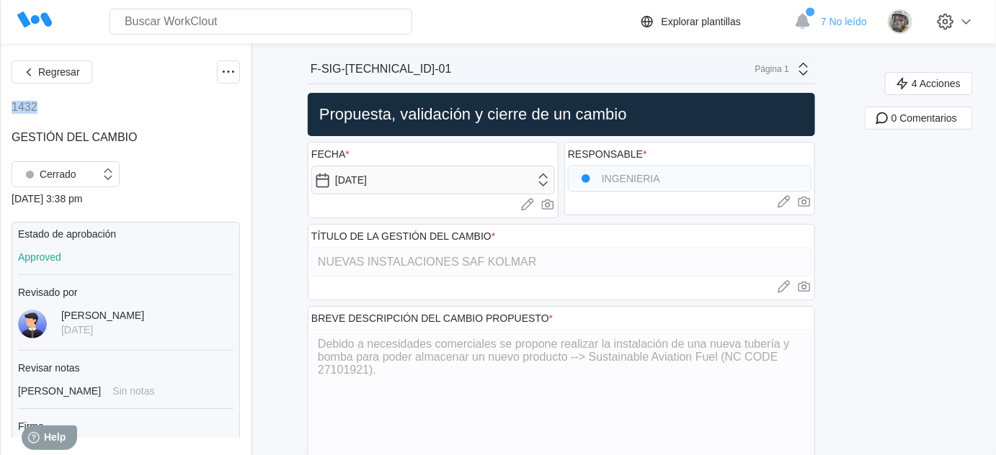
type textarea "x"
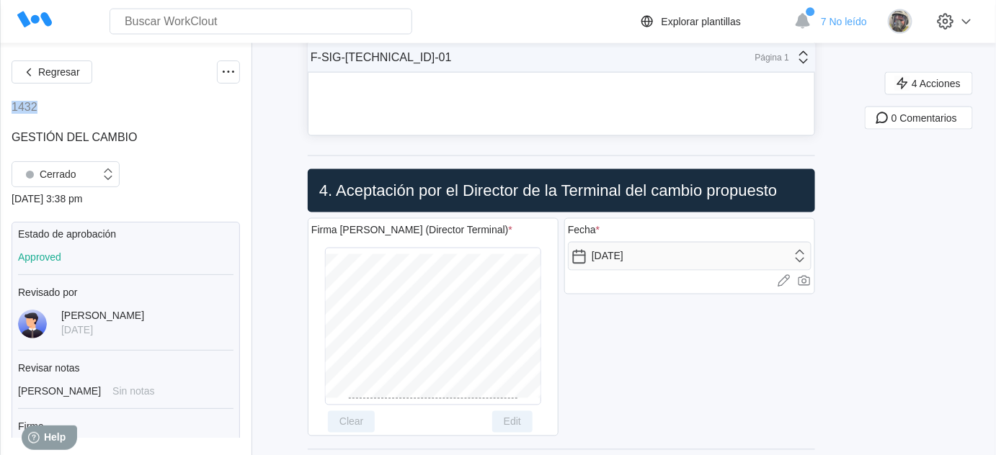
scroll to position [9827, 0]
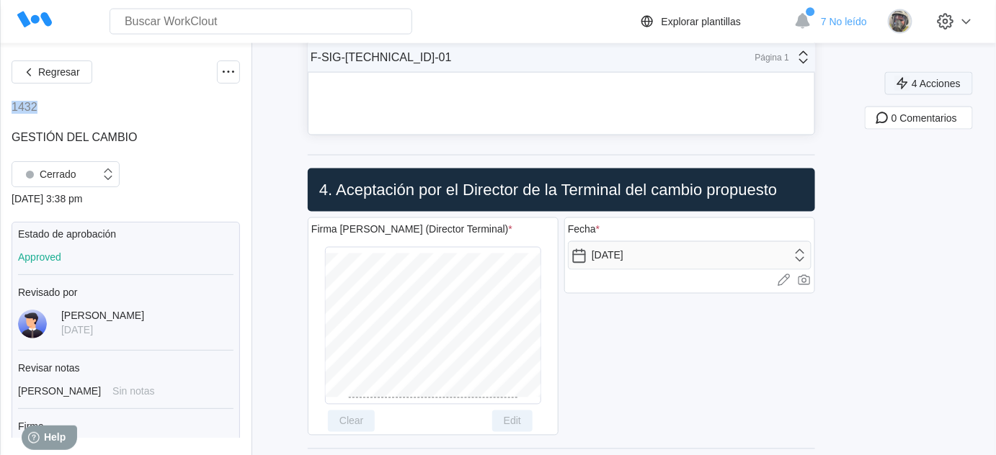
click at [946, 86] on span "4 Acciones" at bounding box center [936, 84] width 49 height 10
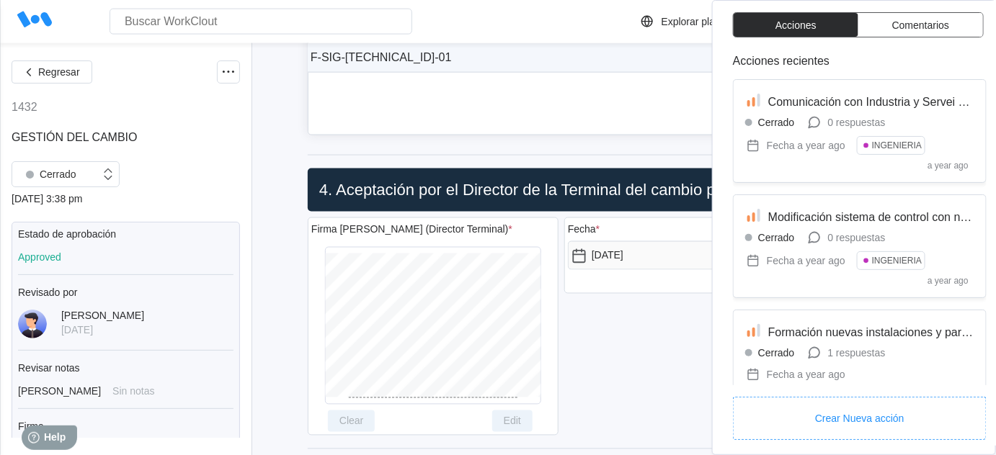
click at [574, 76] on div "¿SE DEBE REALIZAR OTRO TIPO DE ACCIÓN? (1) * 5 Logic SI NO Cargar imágenes o vi…" at bounding box center [561, 22] width 506 height 225
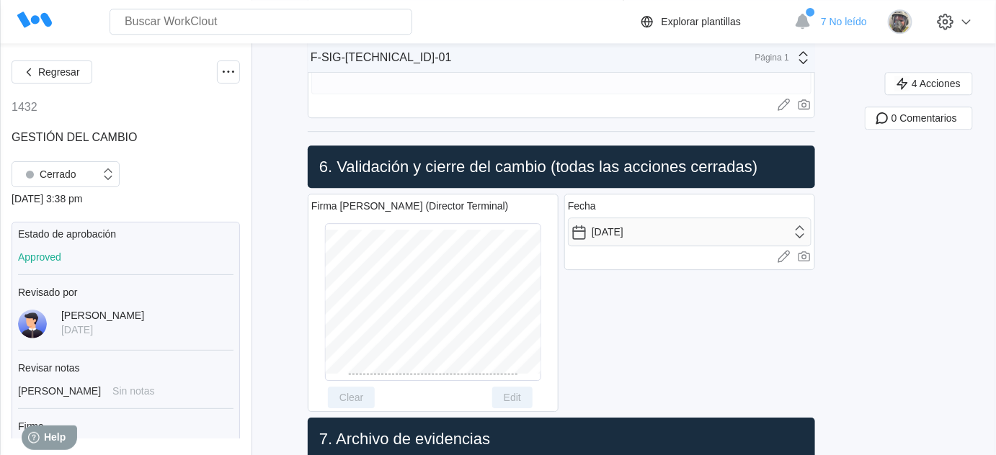
scroll to position [10460, 0]
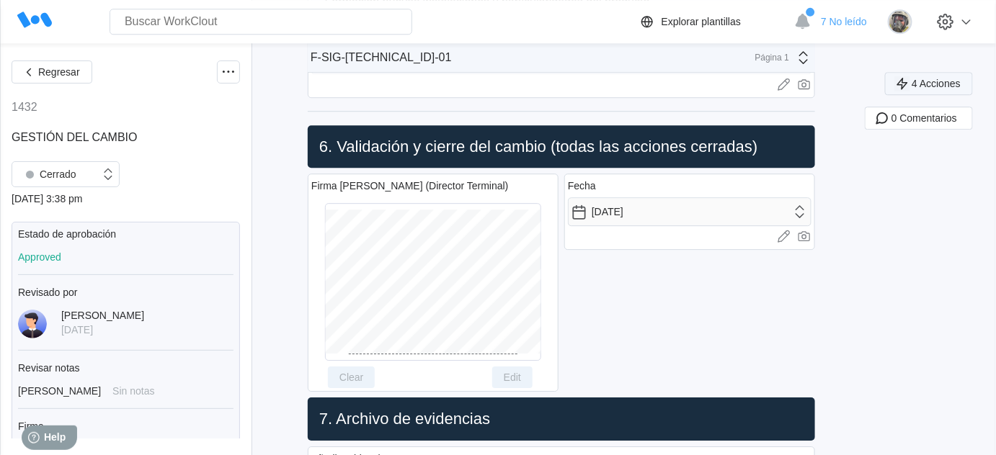
click at [957, 81] on span "4 Acciones" at bounding box center [936, 84] width 49 height 10
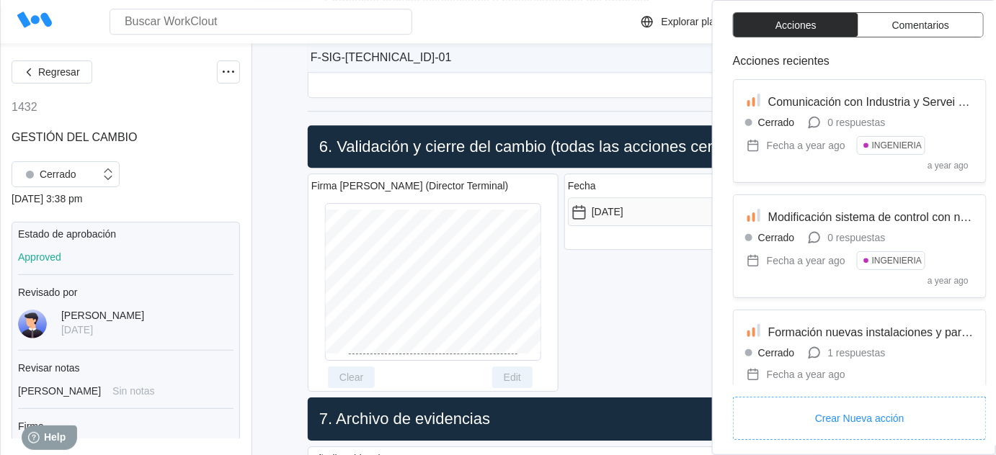
click at [669, 58] on div "F-SIG-4.5.1.2/01-01 Página 1" at bounding box center [561, 58] width 507 height 30
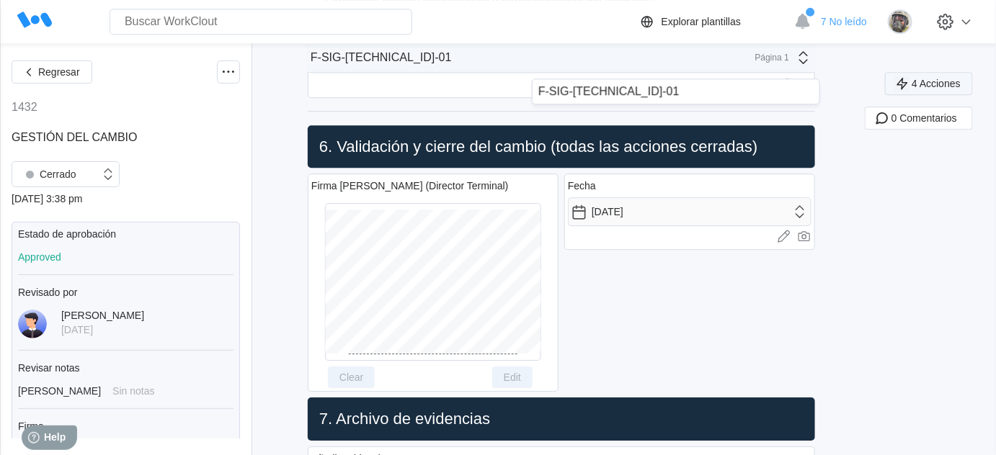
click at [960, 82] on span "4 Acciones" at bounding box center [936, 84] width 49 height 10
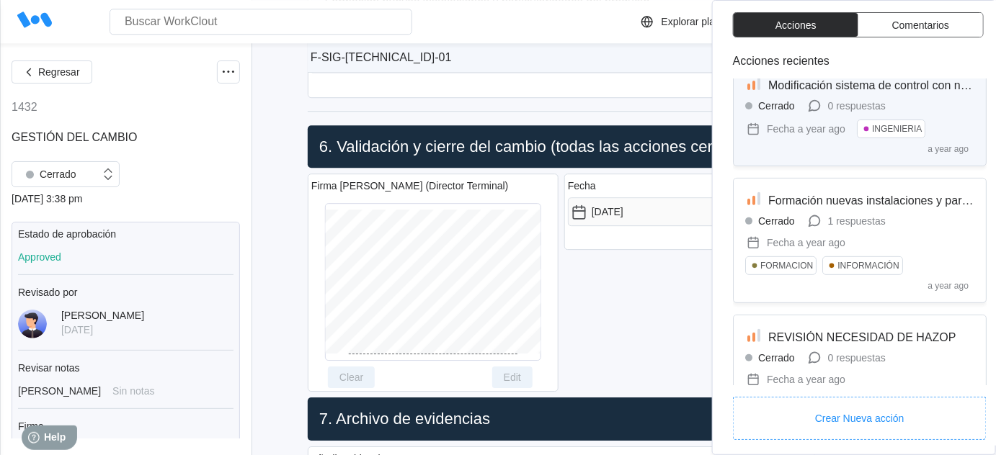
scroll to position [195, 0]
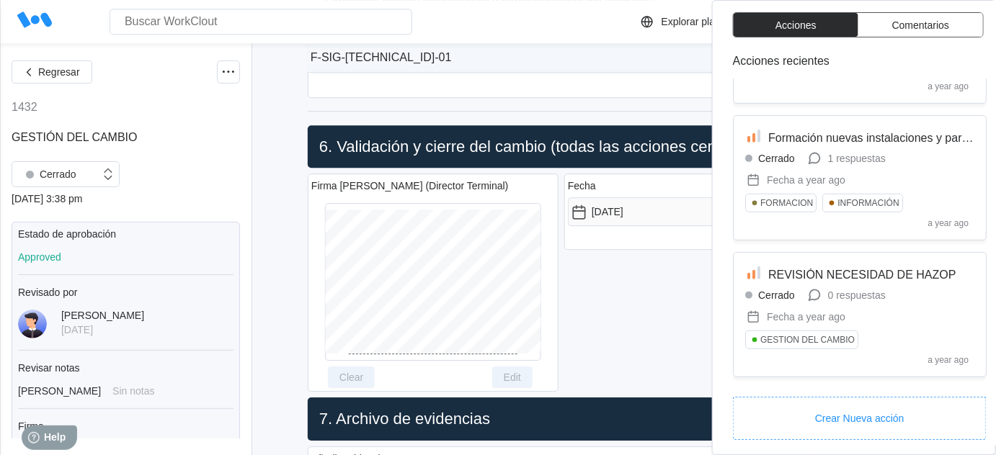
click at [610, 50] on div "F-SIG-4.5.1.2/01-01 Página 1" at bounding box center [561, 58] width 507 height 30
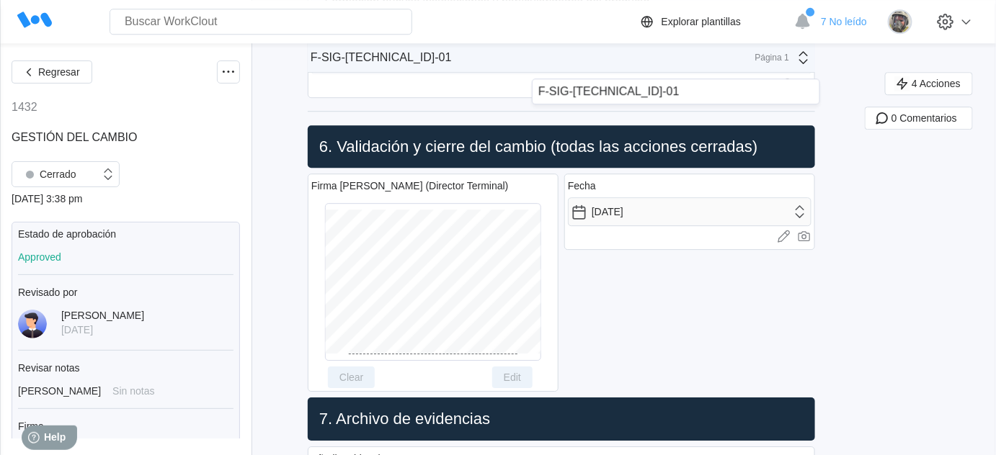
click at [938, 92] on button "4 Acciones" at bounding box center [929, 83] width 88 height 23
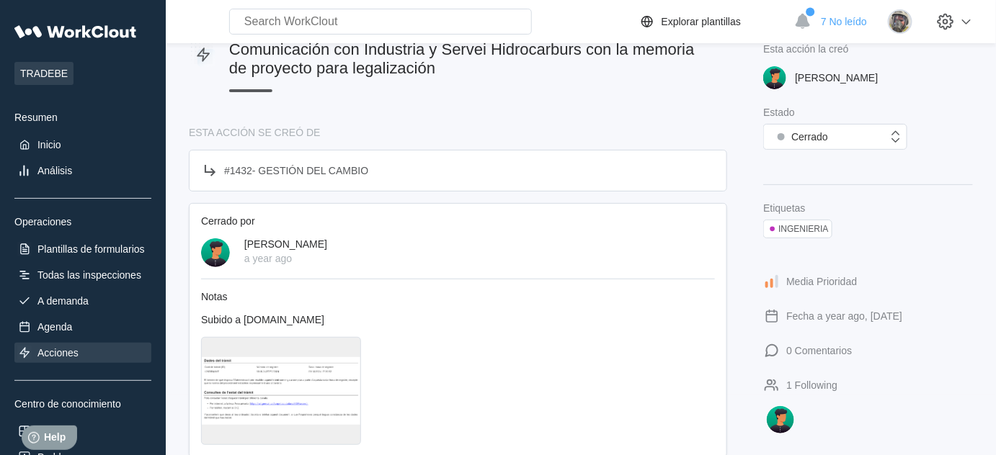
scroll to position [196, 0]
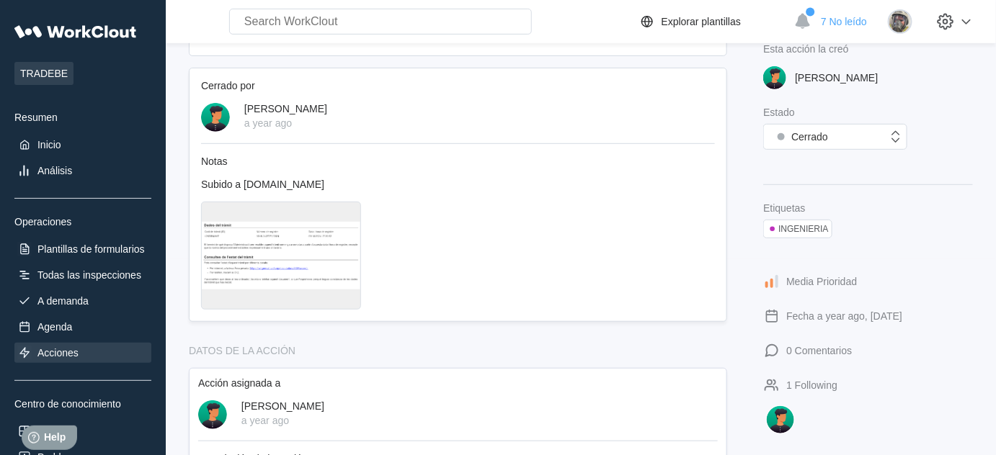
click at [284, 254] on div at bounding box center [281, 256] width 160 height 108
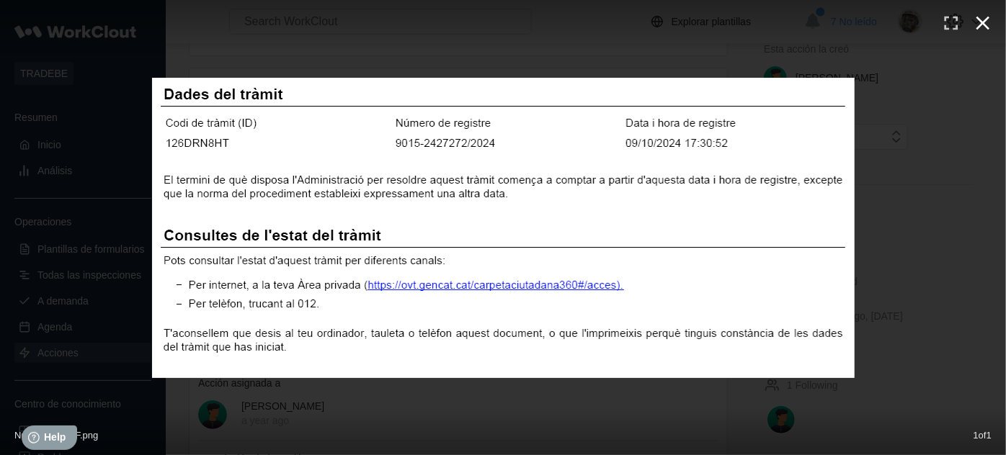
click at [982, 18] on icon "button" at bounding box center [982, 23] width 23 height 23
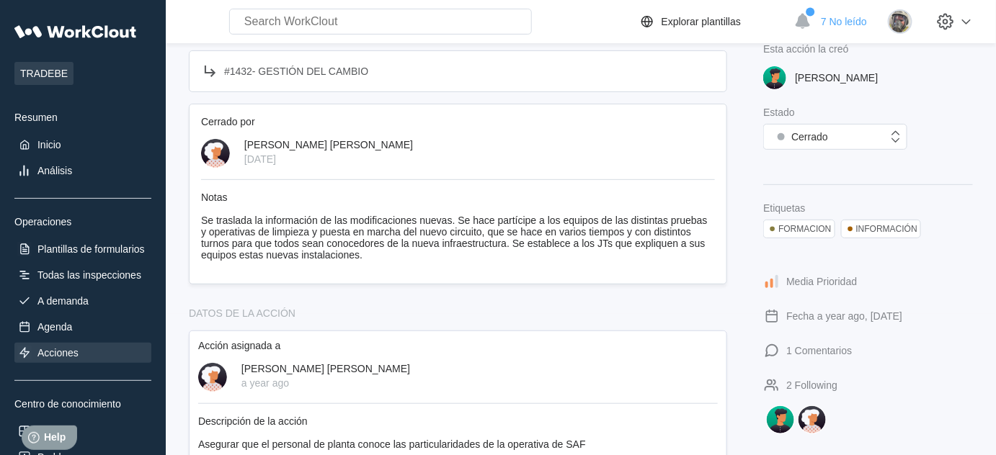
scroll to position [164, 0]
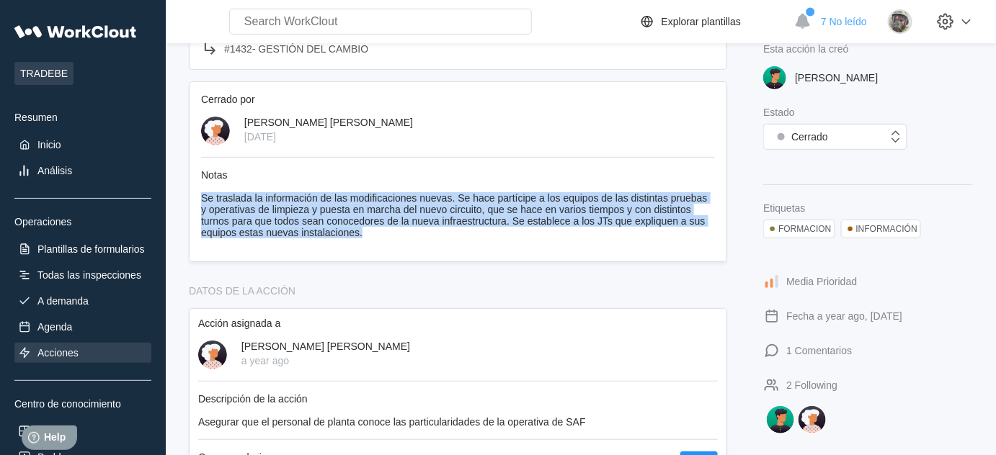
drag, startPoint x: 201, startPoint y: 195, endPoint x: 353, endPoint y: 252, distance: 162.6
click at [353, 252] on div "Cerrado por [PERSON_NAME] [PERSON_NAME] [DATE] Notas Se traslada la información…" at bounding box center [458, 171] width 538 height 181
copy div "Se traslada la información de las modificaciones nuevas. Se hace partícipe a lo…"
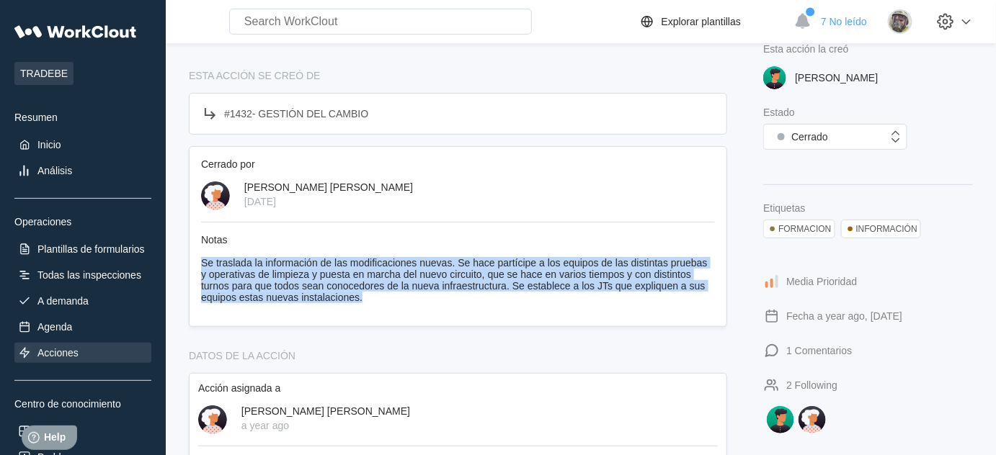
scroll to position [0, 0]
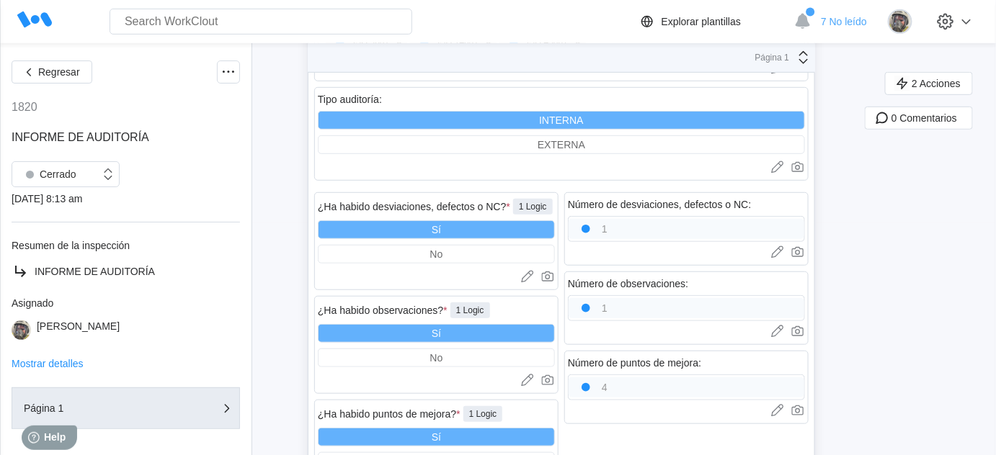
scroll to position [262, 0]
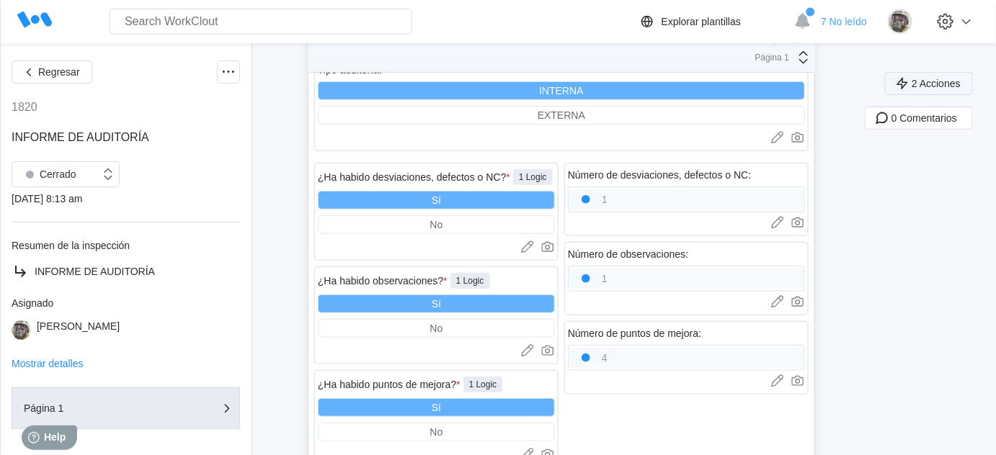
click at [952, 79] on span "2 Acciones" at bounding box center [936, 84] width 49 height 10
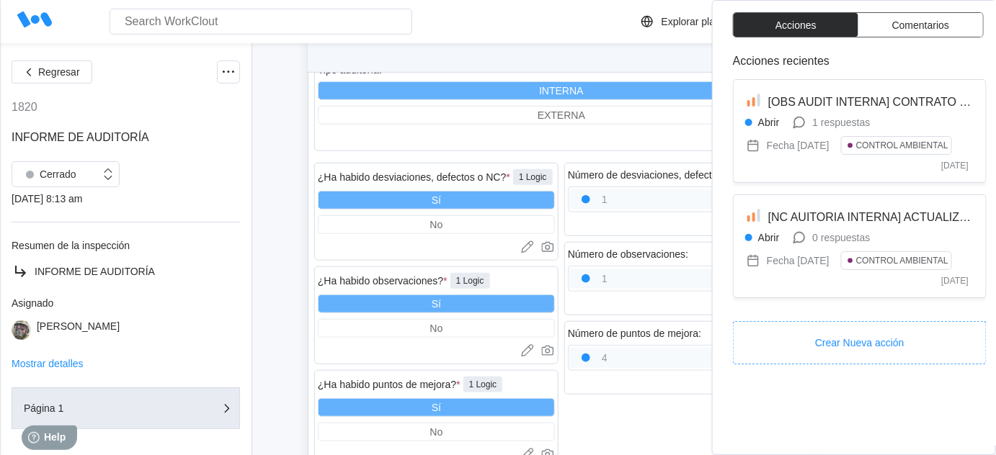
click at [270, 216] on div "Regresar 1820 INFORME DE AUDITORÍA Cerrado [DATE] 8:13 am Resumen de la inspecc…" at bounding box center [498, 229] width 996 height 894
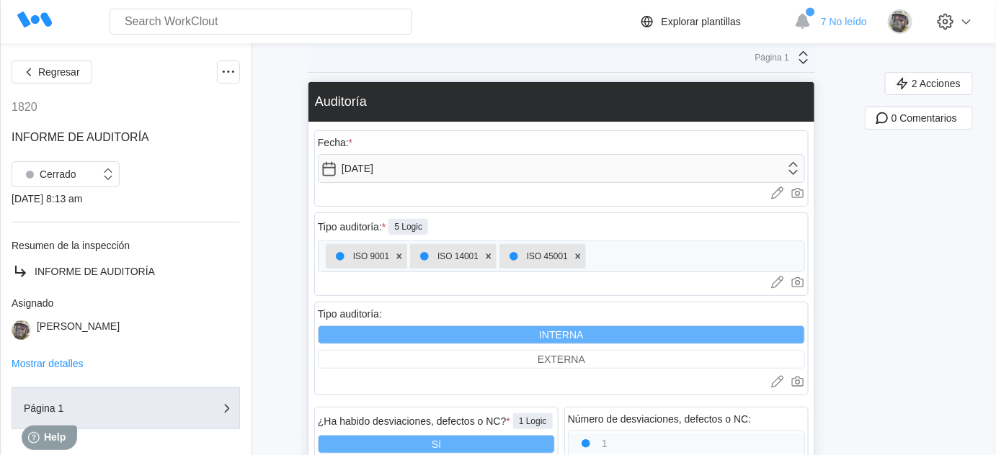
scroll to position [0, 0]
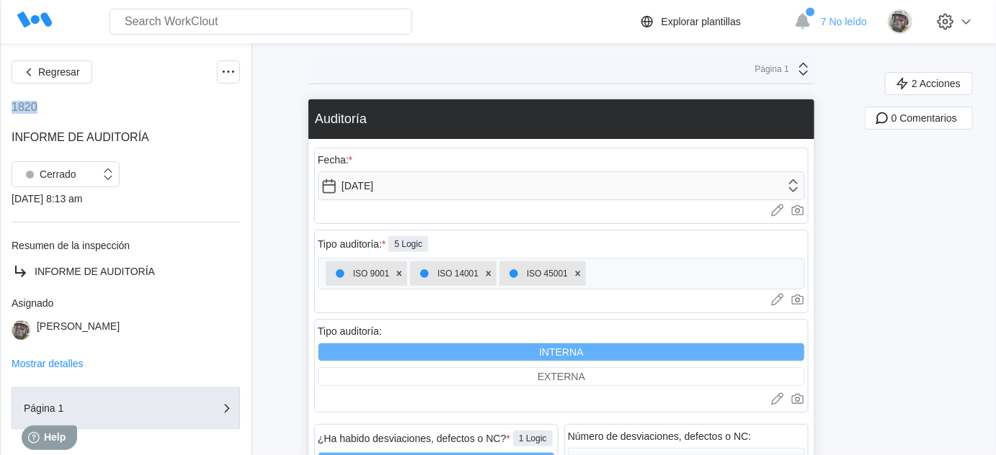
drag, startPoint x: 35, startPoint y: 107, endPoint x: 12, endPoint y: 107, distance: 23.8
click at [12, 107] on div "1820" at bounding box center [25, 107] width 26 height 13
click at [910, 81] on icon "button" at bounding box center [902, 84] width 16 height 16
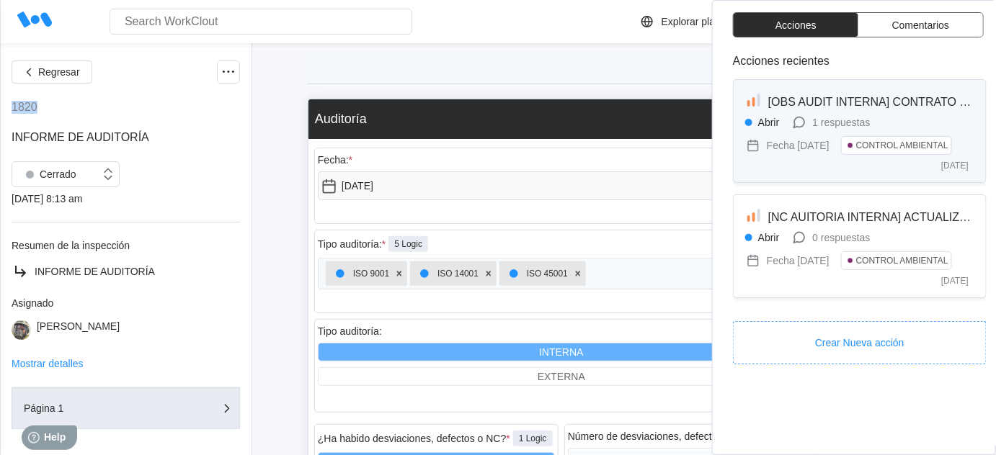
click at [850, 105] on span "[OBS AUDIT INTERNA] CONTRATO RESIDUOS CÁPSULAS CAFE" at bounding box center [943, 102] width 350 height 12
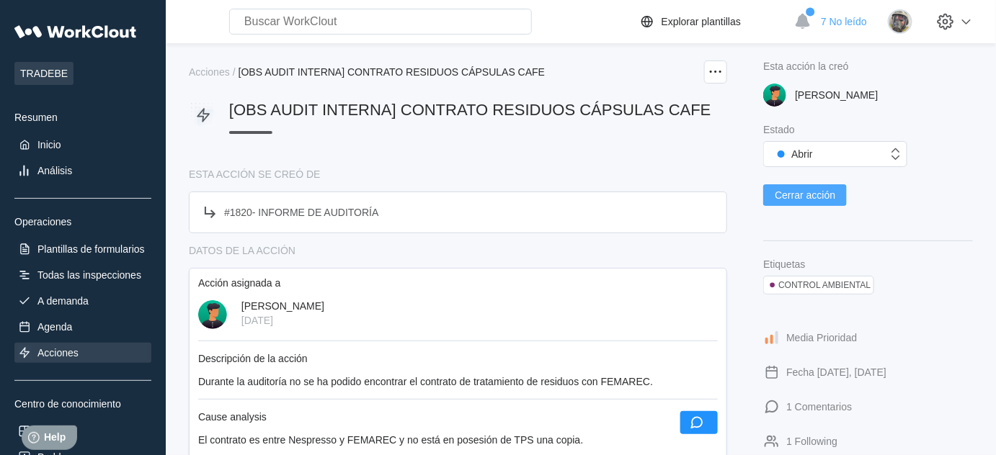
click at [829, 197] on span "Cerrar acción" at bounding box center [805, 195] width 61 height 10
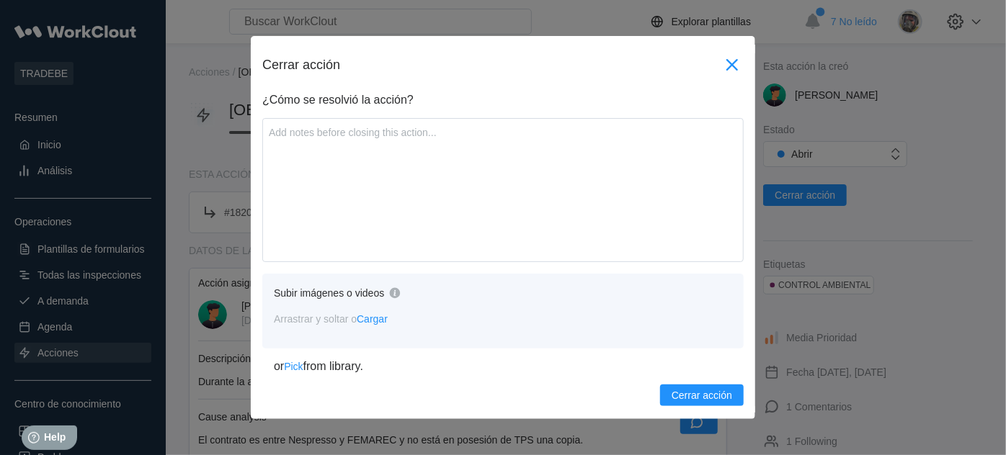
click at [721, 66] on icon at bounding box center [732, 64] width 23 height 23
